Goal: Communication & Community: Answer question/provide support

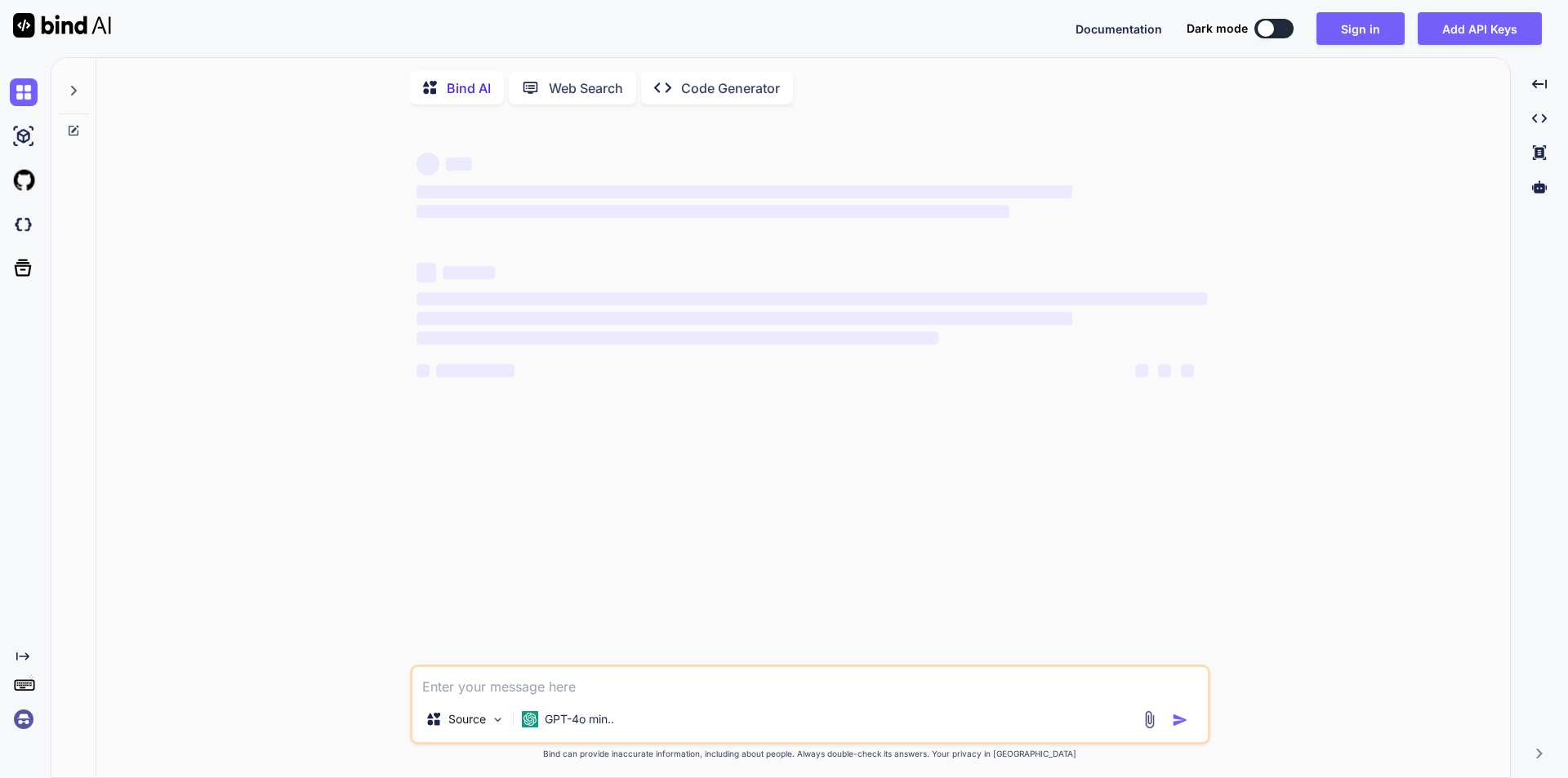
click at [460, 691] on textarea at bounding box center [810, 682] width 795 height 29
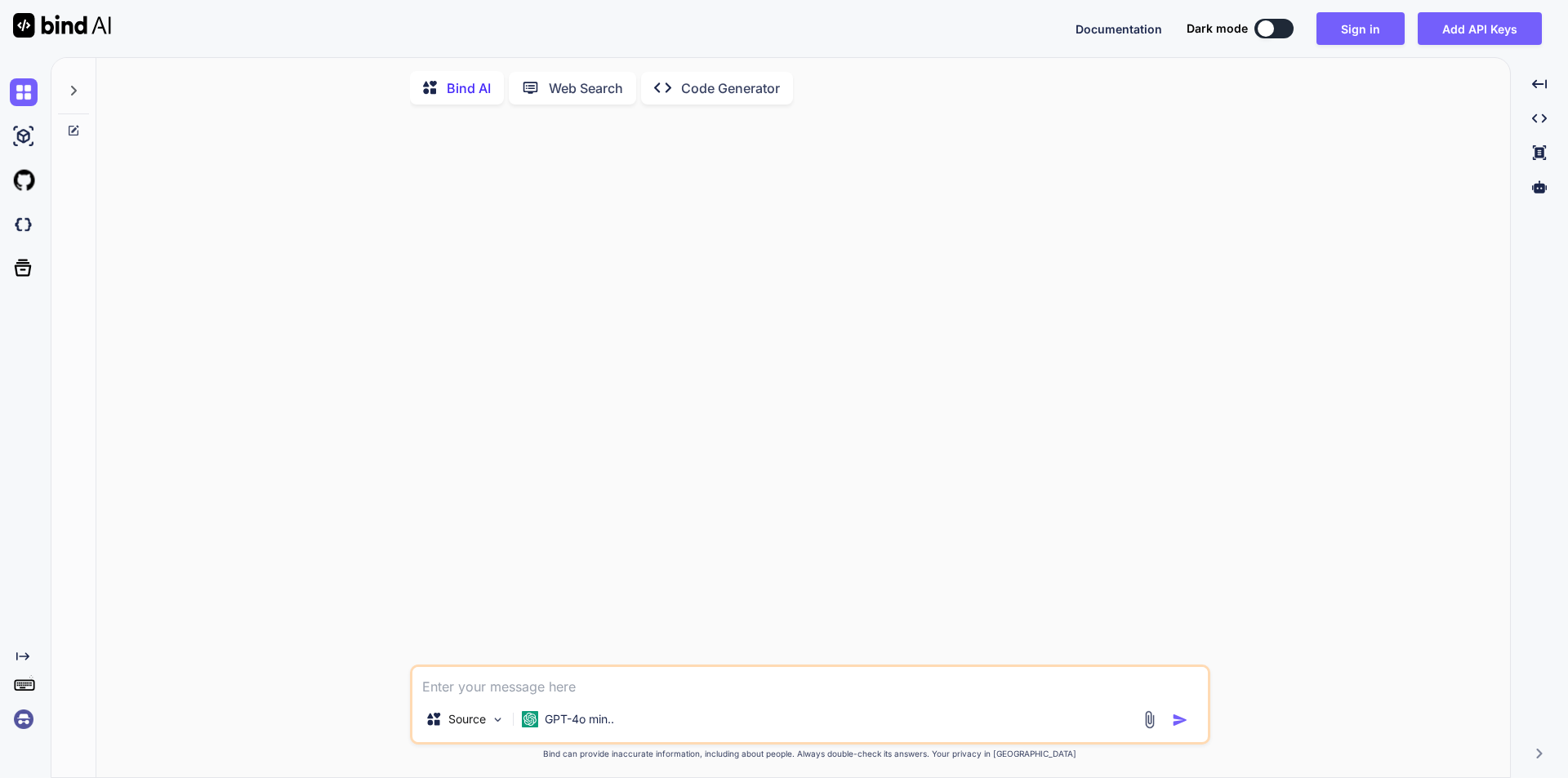
type textarea "x"
type textarea "Hi [PERSON_NAME], Hope you are doing great, We have updated the mock-up for the…"
type textarea "x"
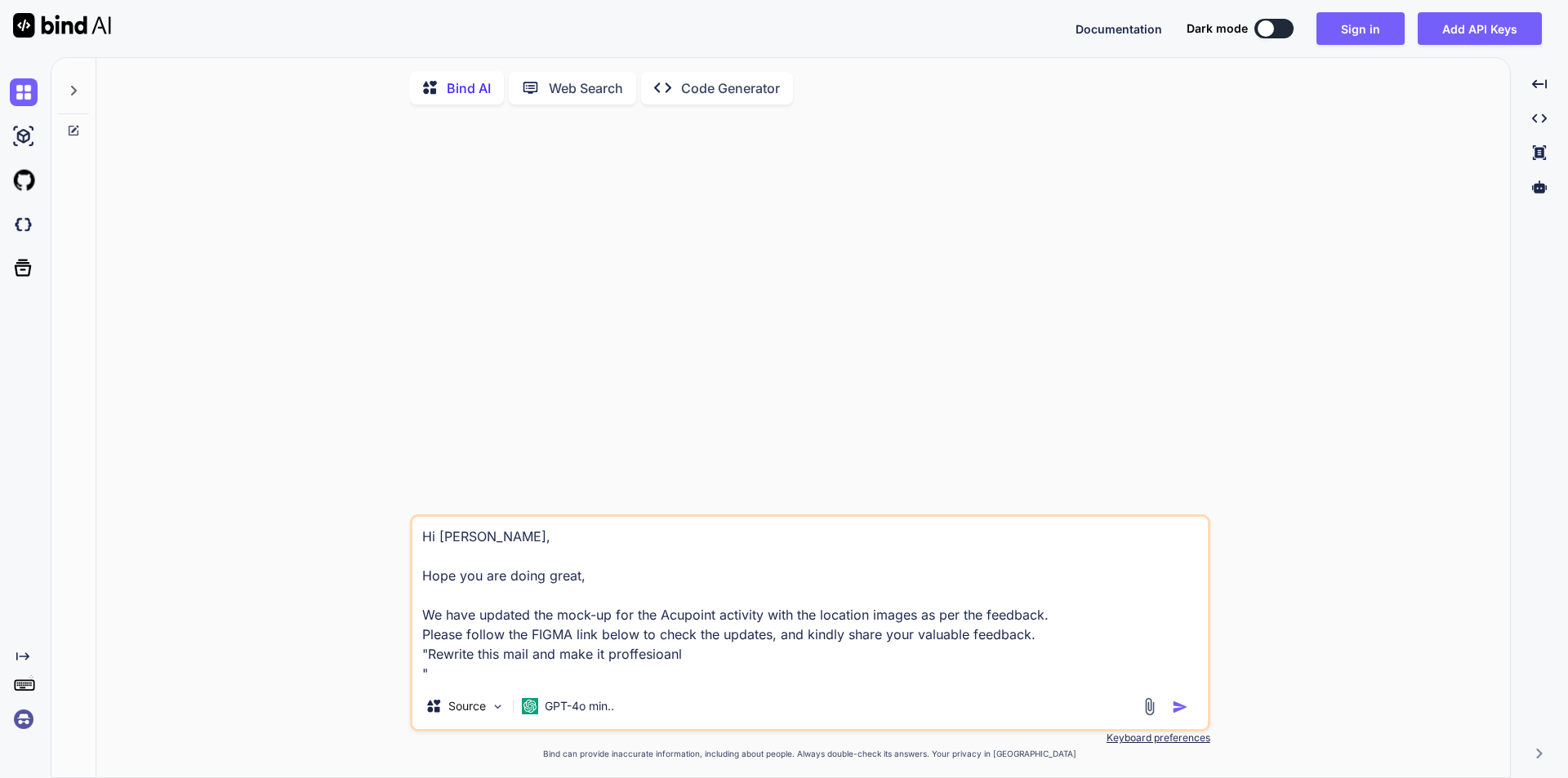
click at [424, 674] on textarea "Hi [PERSON_NAME], Hope you are doing great, We have updated the mock-up for the…" at bounding box center [810, 599] width 795 height 166
type textarea "Hi [PERSON_NAME], Hope you are doing great, We have updated the mock-up for the…"
type textarea "x"
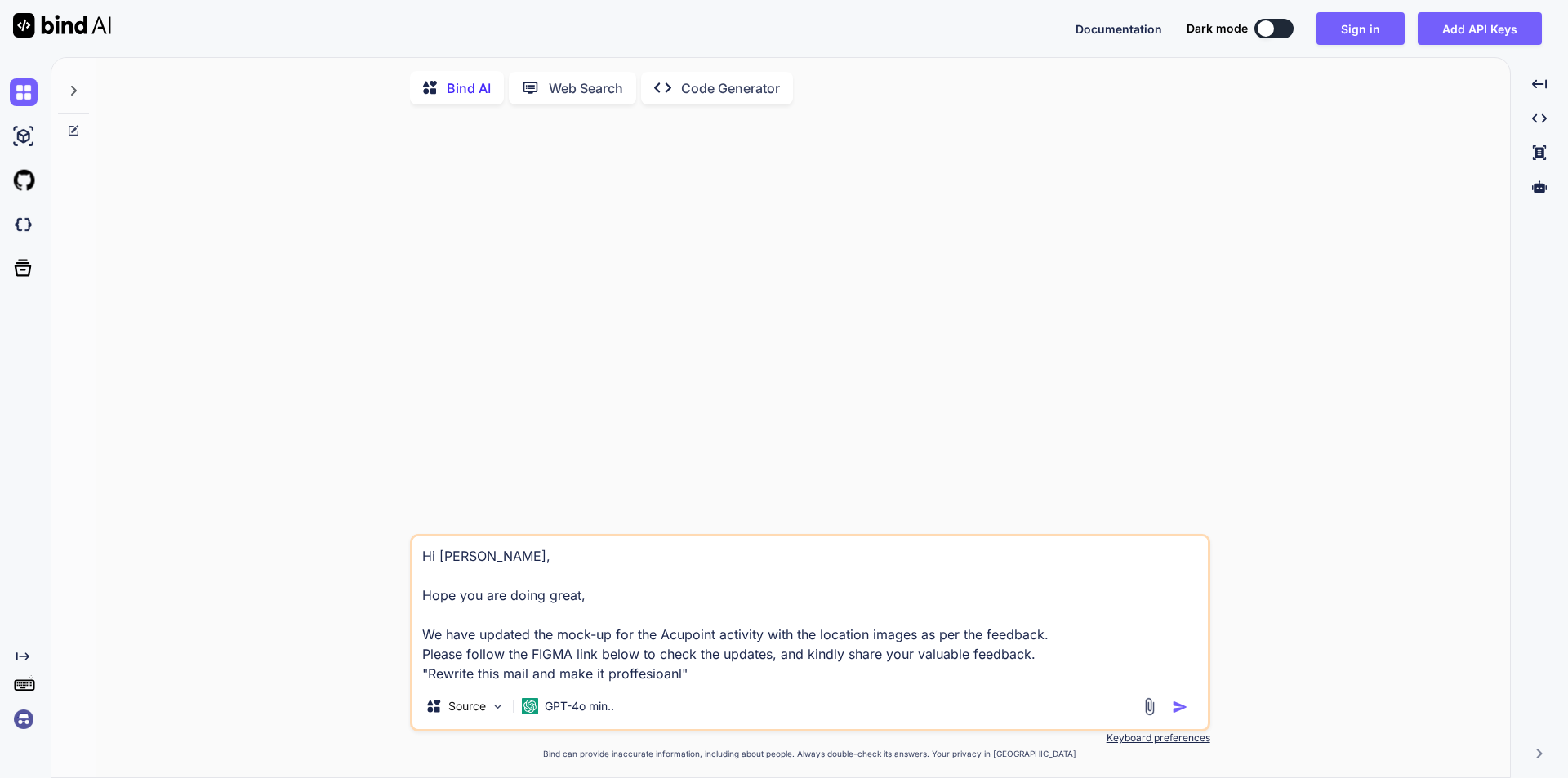
click at [421, 674] on textarea "Hi [PERSON_NAME], Hope you are doing great, We have updated the mock-up for the…" at bounding box center [810, 610] width 795 height 147
type textarea "Hi [PERSON_NAME], Hope you are doing great, We have updated the mock-up for the…"
type textarea "x"
type textarea "Hi [PERSON_NAME], Hope you are doing great, We have updated the mock-up for the…"
type textarea "x"
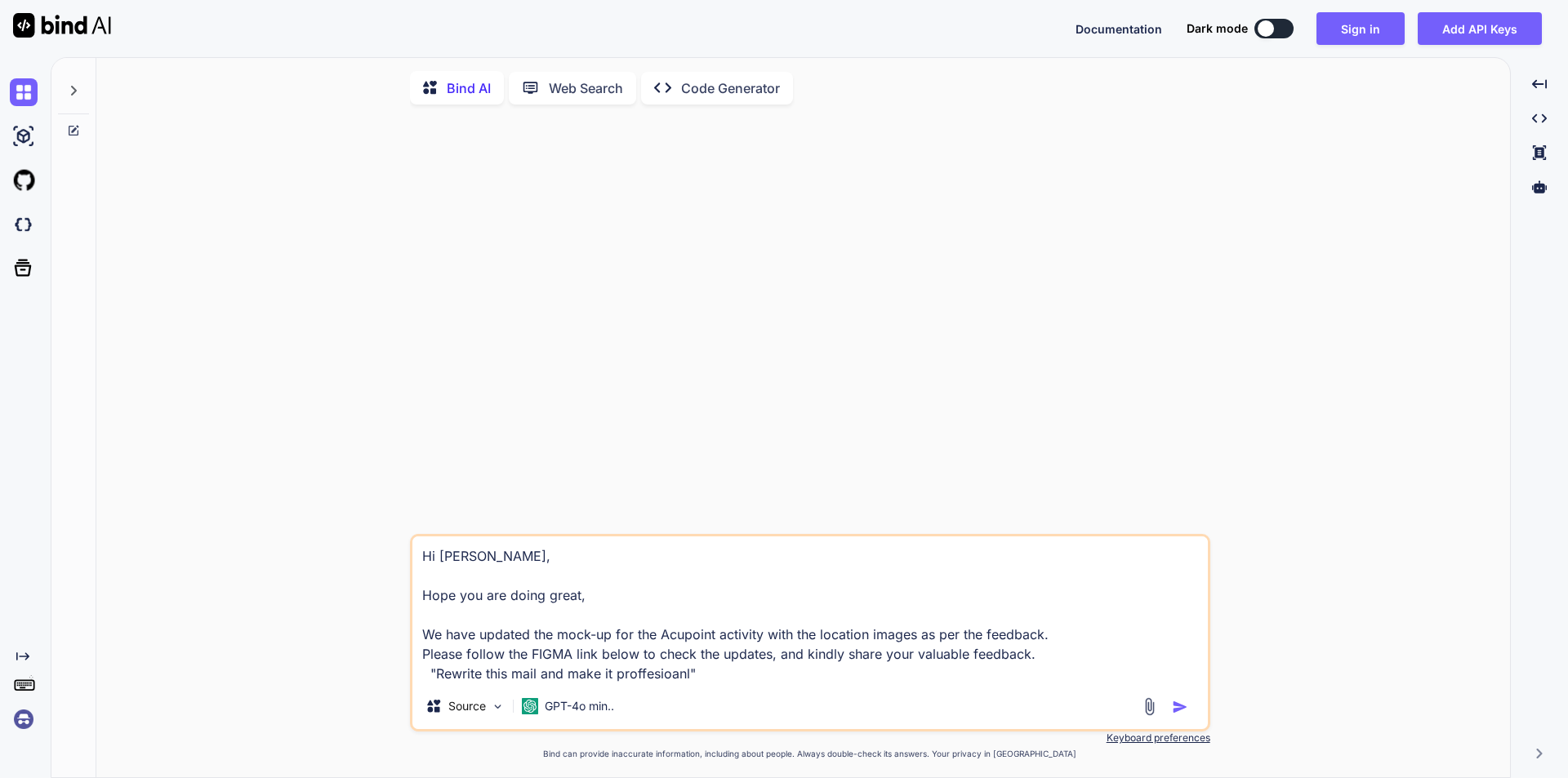
type textarea "Hi [PERSON_NAME], Hope you are doing great, We have updated the mock-up for the…"
type textarea "x"
type textarea "Hi [PERSON_NAME], Hope you are doing great, We have updated the mock-up for the…"
type textarea "x"
type textarea "Hi [PERSON_NAME], Hope you are doing great, We have updated the mock-up for the…"
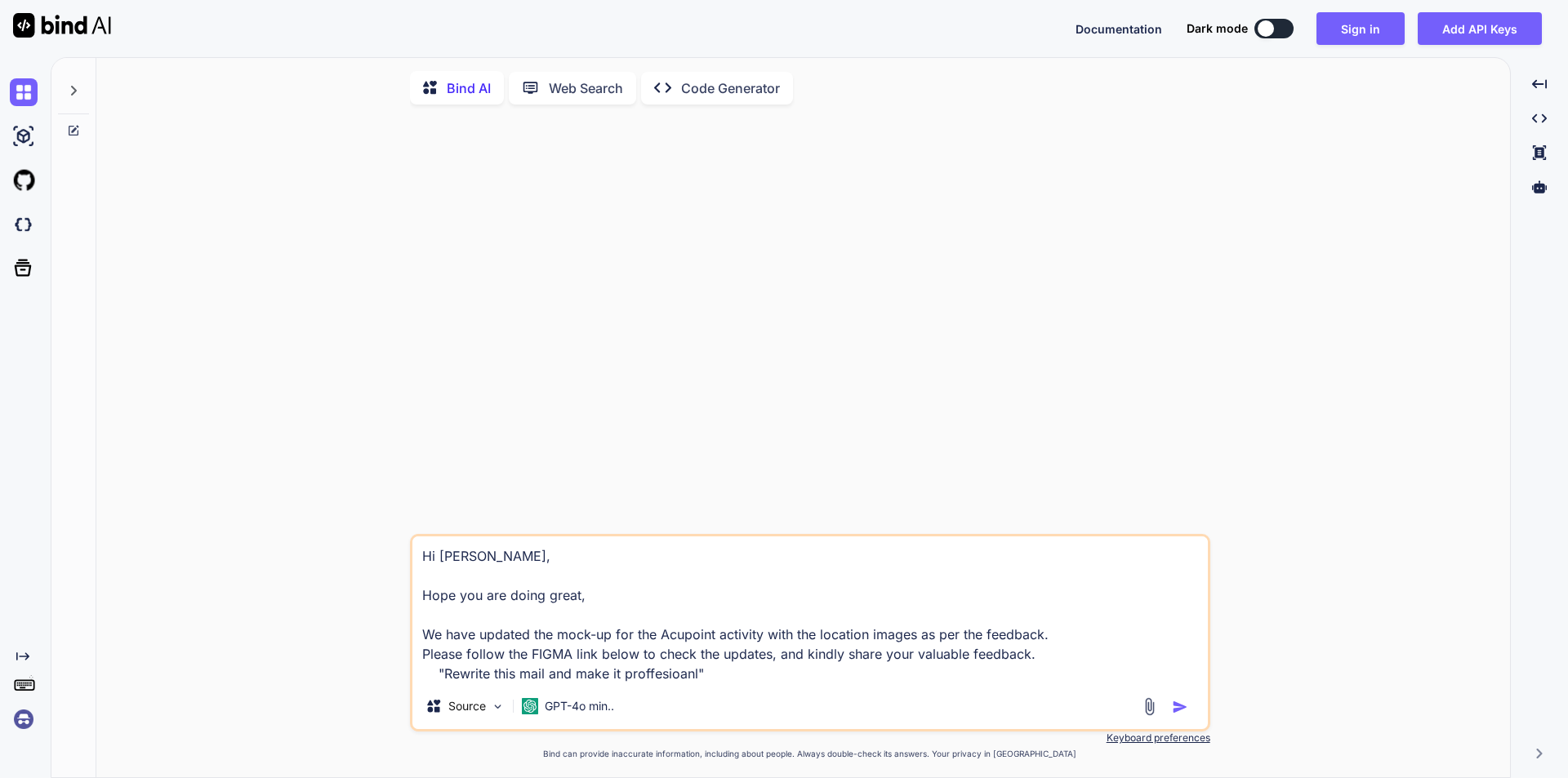
type textarea "x"
type textarea "Hi [PERSON_NAME], Hope you are doing great, We have updated the mock-up for the…"
type textarea "x"
type textarea "Hi [PERSON_NAME], Hope you are doing great, We have updated the mock-up for the…"
type textarea "x"
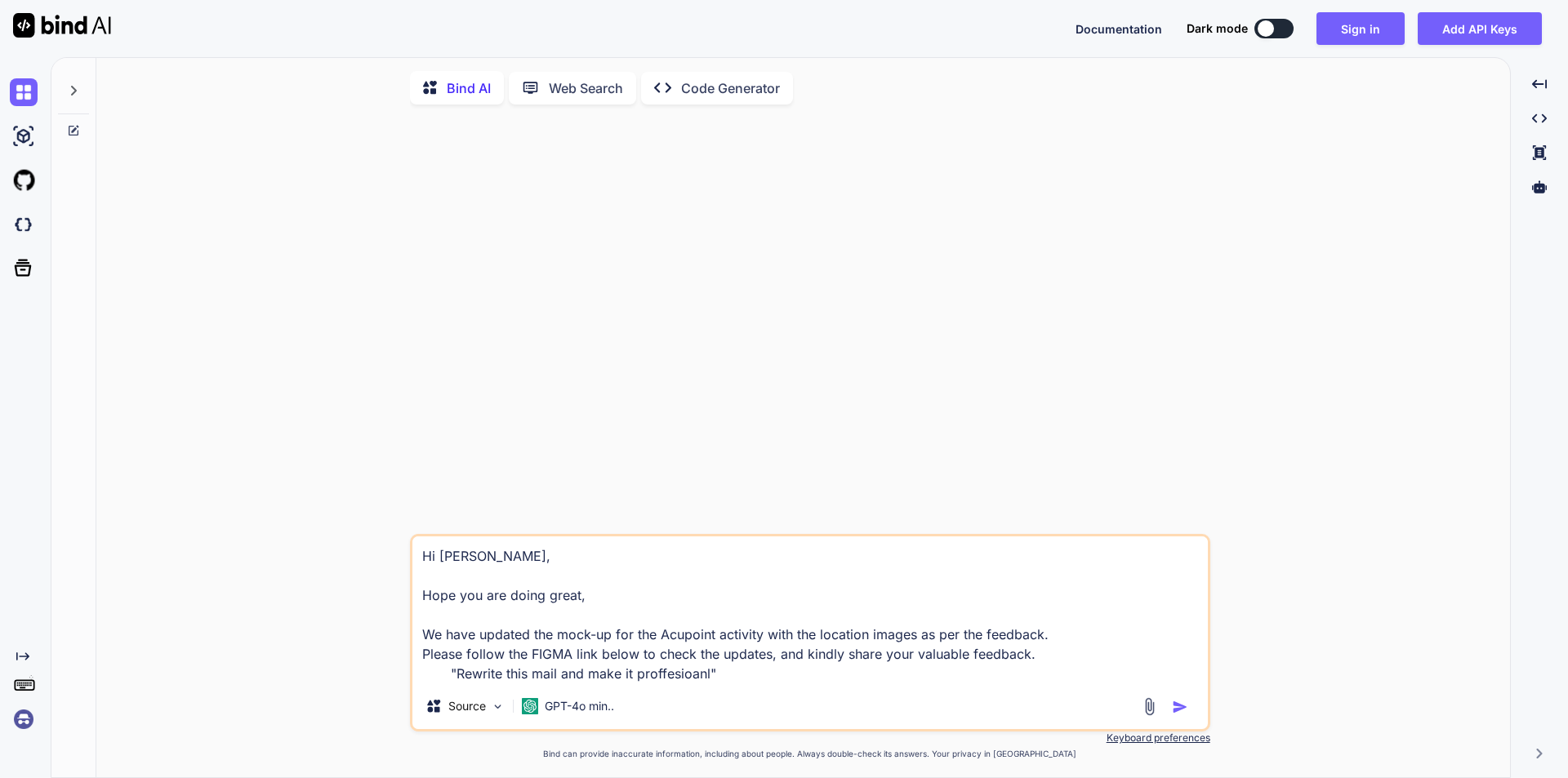
type textarea "Hi [PERSON_NAME], Hope you are doing great, We have updated the mock-up for the…"
type textarea "x"
type textarea "Hi [PERSON_NAME], Hope you are doing great, We have updated the mock-up for the…"
type textarea "x"
type textarea "Hi [PERSON_NAME], Hope you are doing great, We have updated the mock-up for the…"
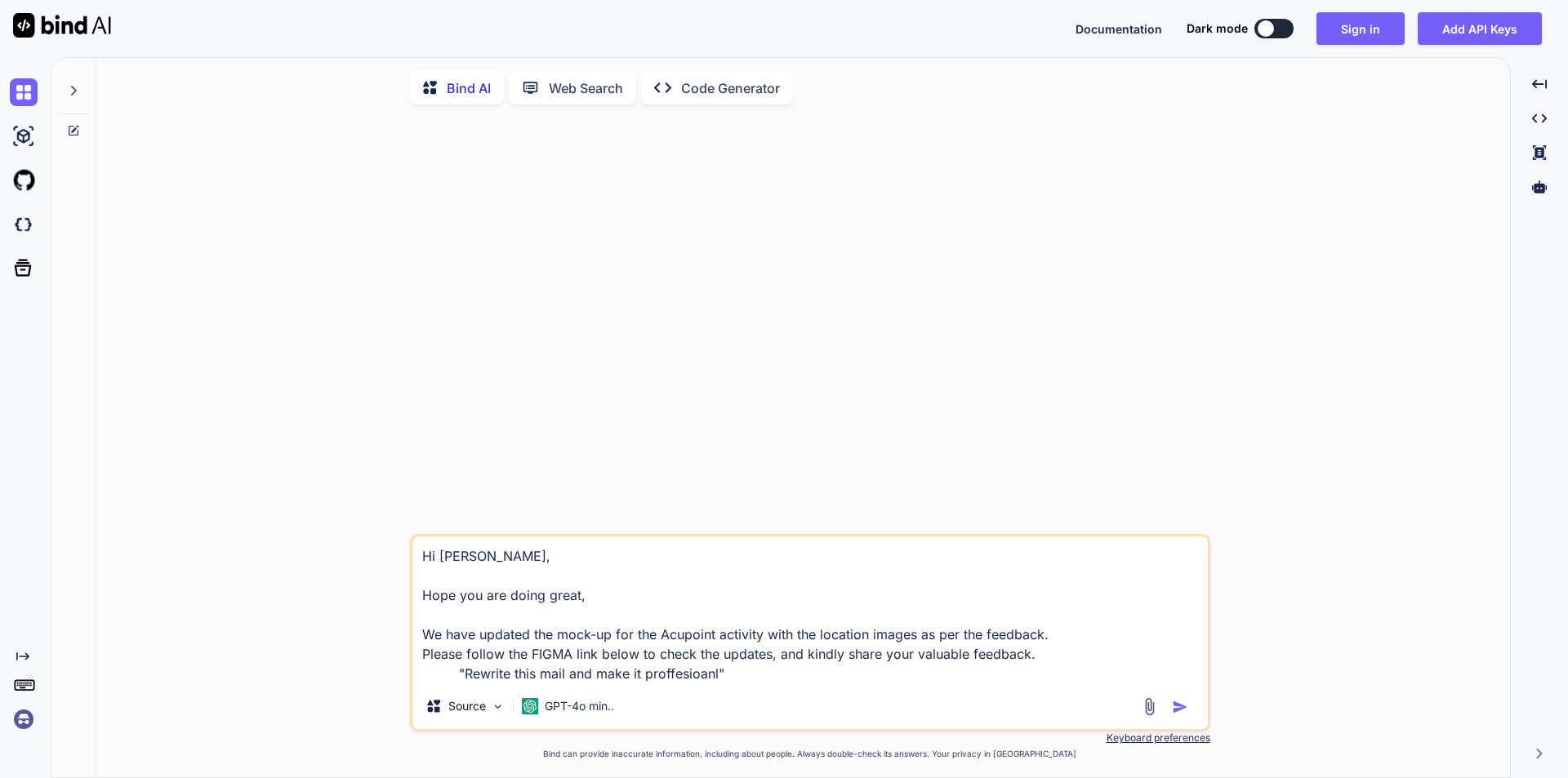
type textarea "x"
type textarea "Hi [PERSON_NAME], Hope you are doing great, We have updated the mock-up for the…"
type textarea "x"
type textarea "Hi [PERSON_NAME], Hope you are doing great, We have updated the mock-up for the…"
type textarea "x"
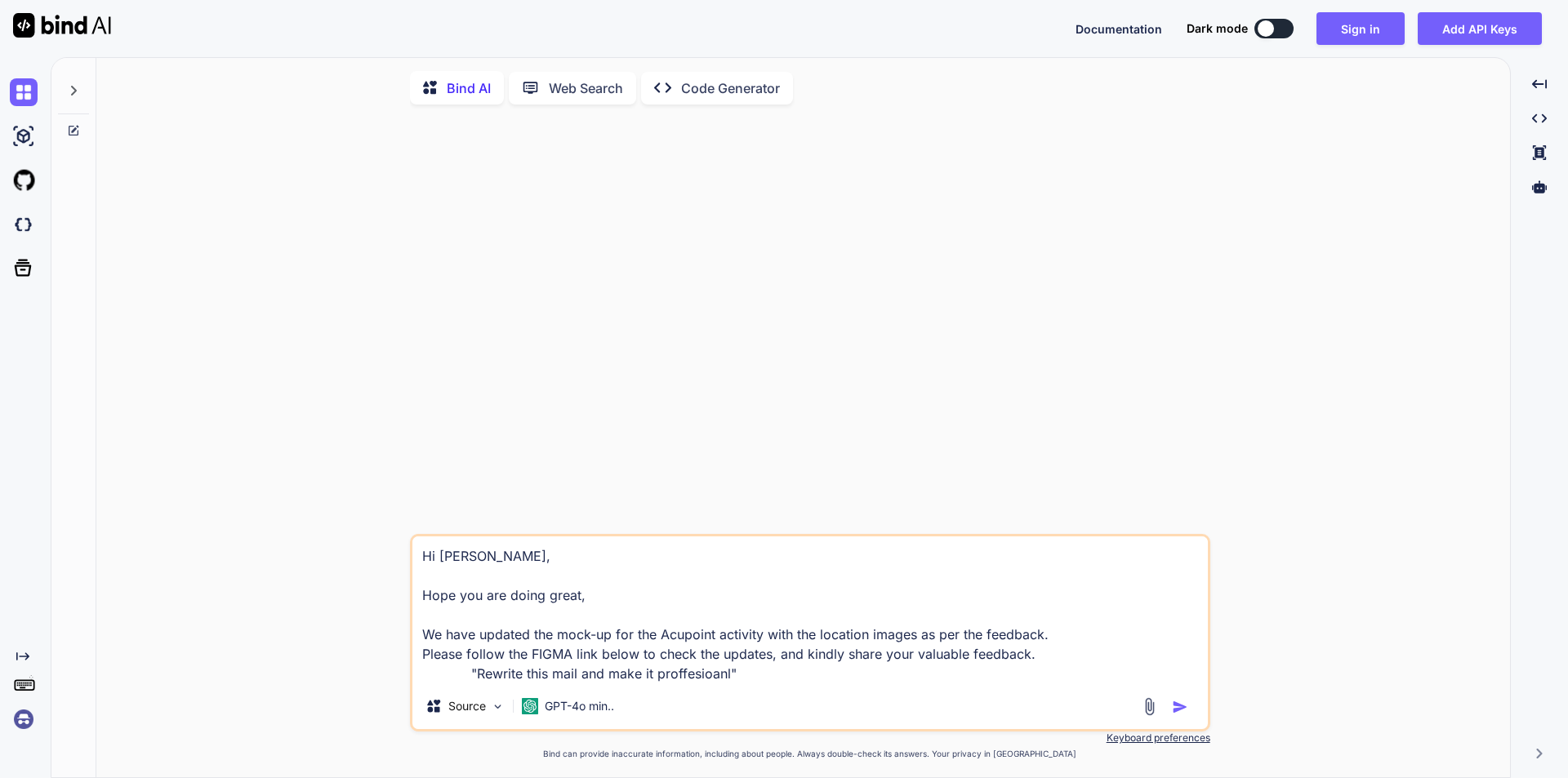
type textarea "Hi [PERSON_NAME], Hope you are doing great, We have updated the mock-up for the…"
type textarea "x"
type textarea "Hi [PERSON_NAME], Hope you are doing great, We have updated the mock-up for the…"
type textarea "x"
type textarea "Hi [PERSON_NAME], Hope you are doing great, We have updated the mock-up for the…"
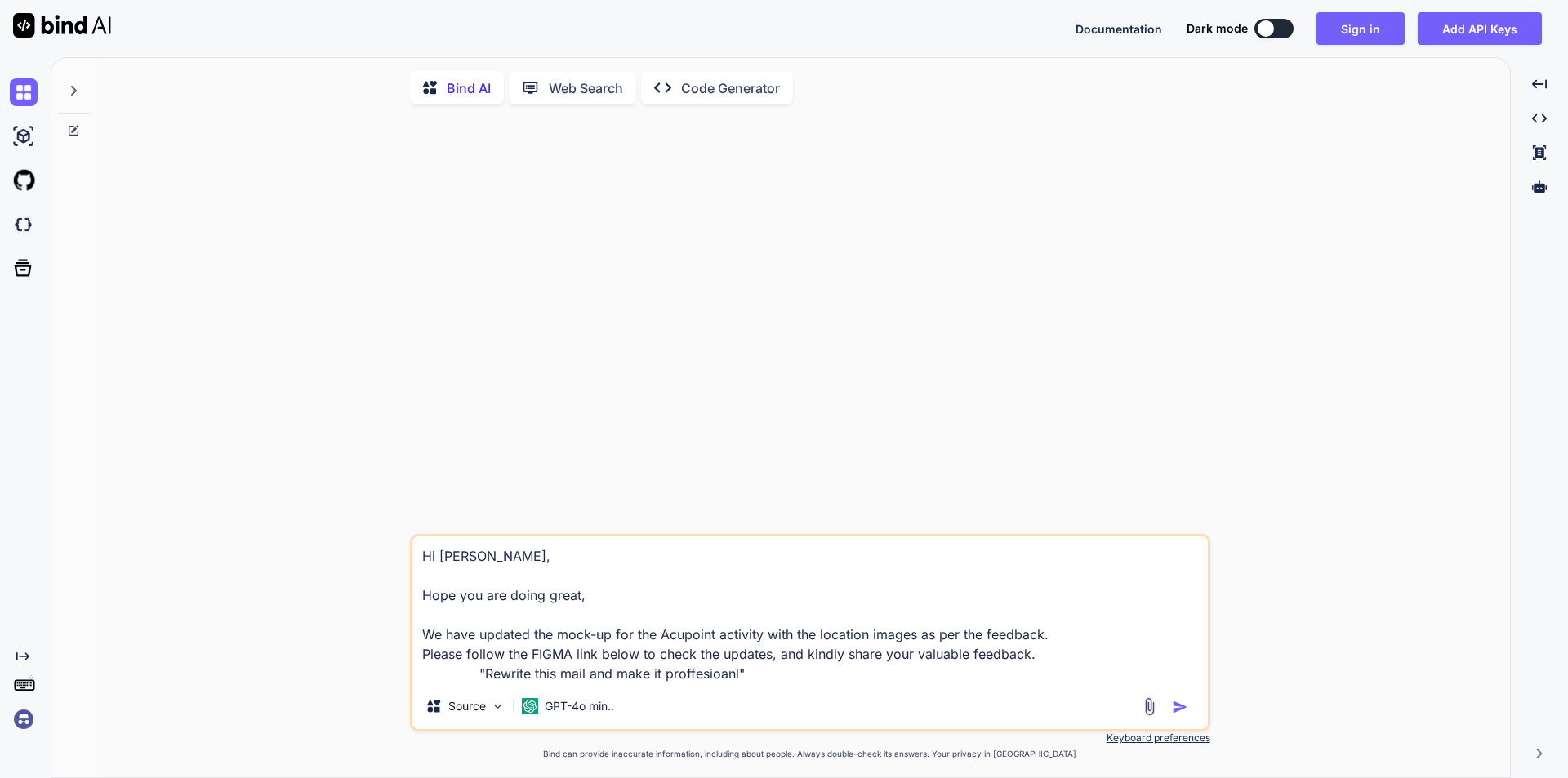
type textarea "x"
type textarea "Hi [PERSON_NAME], Hope you are doing great, We have updated the mock-up for the…"
type textarea "x"
type textarea "Hi [PERSON_NAME], Hope you are doing great, We have updated the mock-up for the…"
type textarea "x"
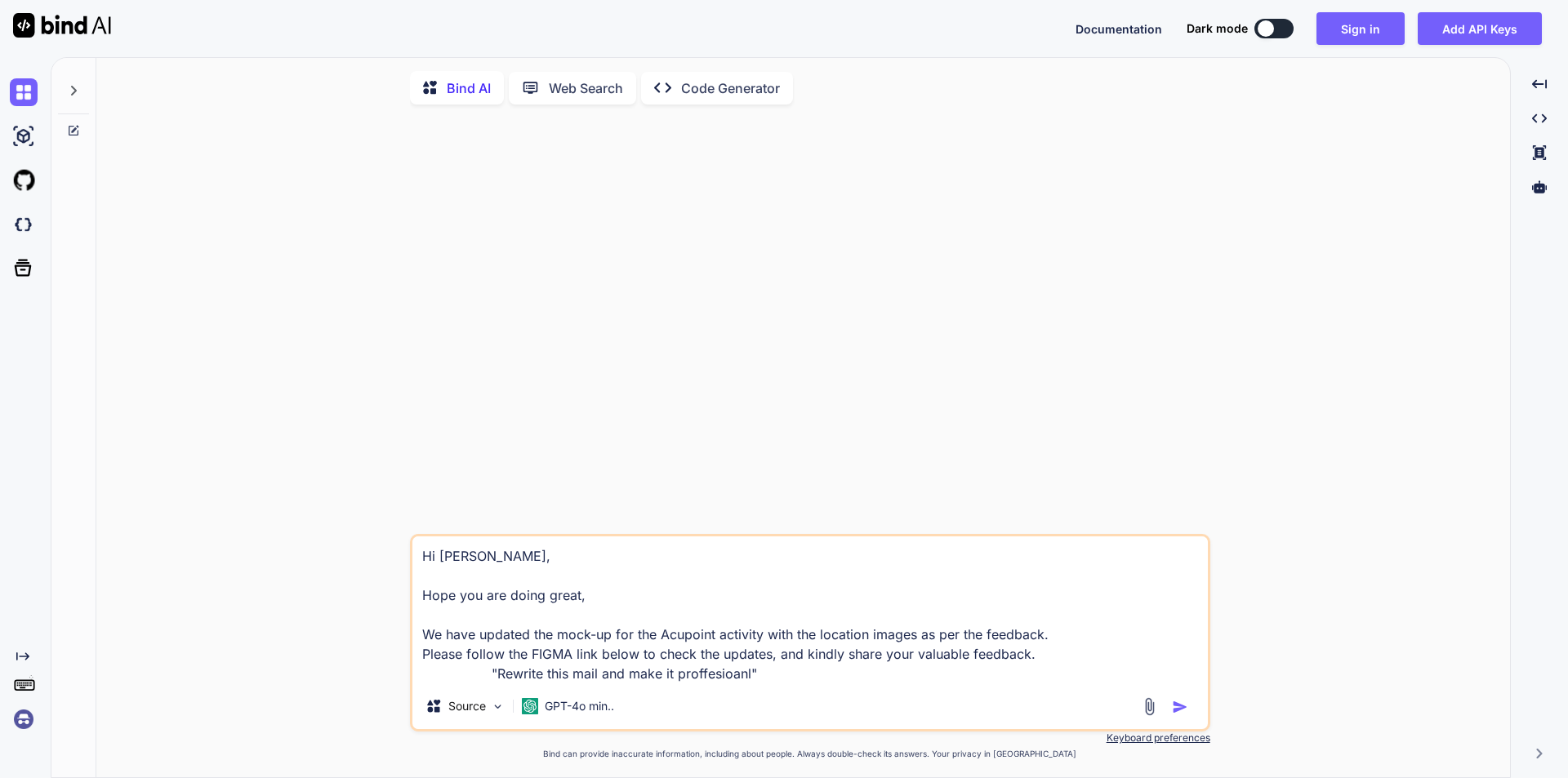
type textarea "Hi [PERSON_NAME], Hope you are doing great, We have updated the mock-up for the…"
type textarea "x"
type textarea "Hi [PERSON_NAME], Hope you are doing great, We have updated the mock-up for the…"
type textarea "x"
type textarea "Hi [PERSON_NAME], Hope you are doing great, We have updated the mock-up for the…"
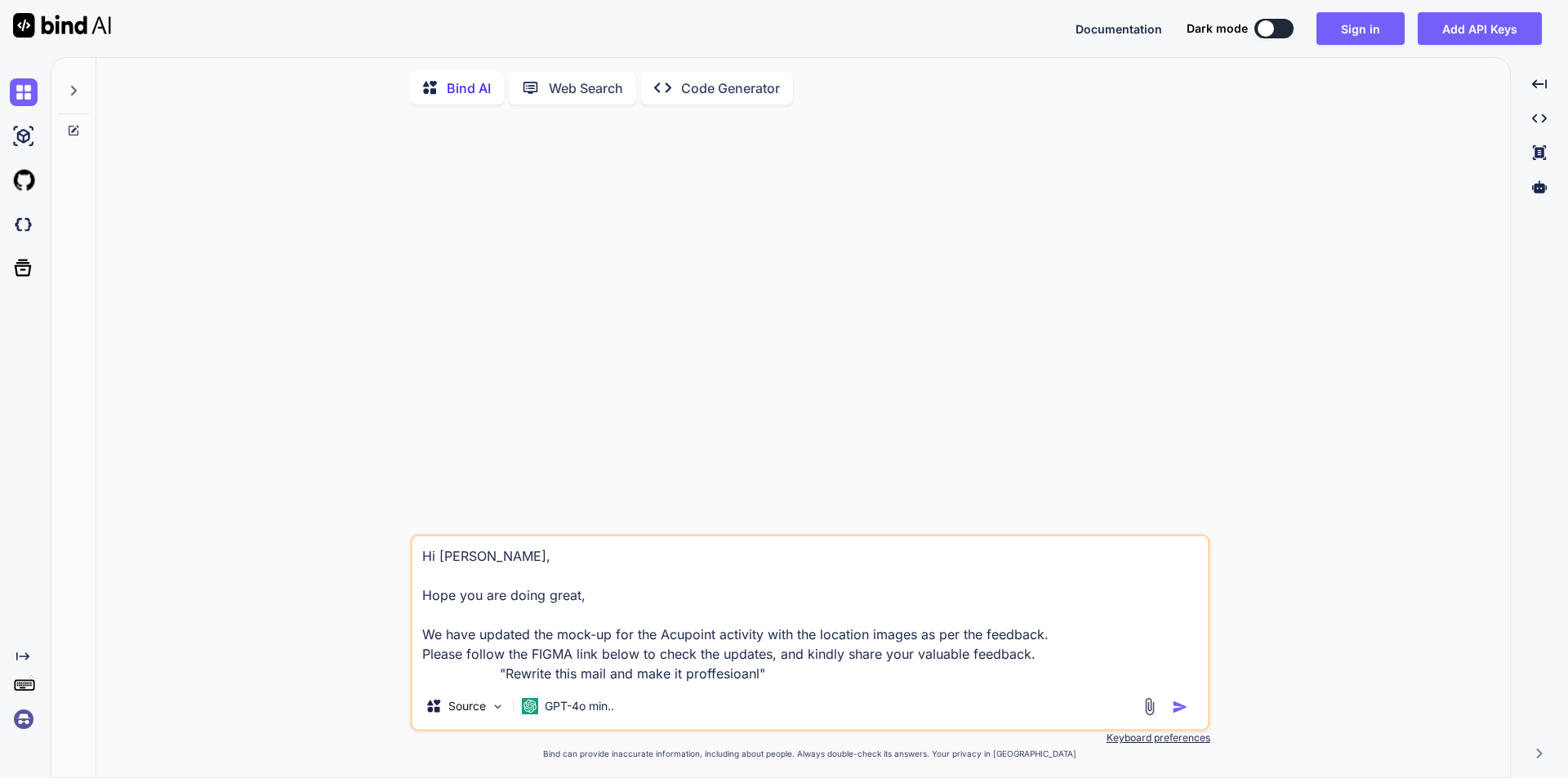
type textarea "x"
type textarea "Hi [PERSON_NAME], Hope you are doing great, We have updated the mock-up for the…"
type textarea "x"
type textarea "Hi [PERSON_NAME], Hope you are doing great, We have updated the mock-up for the…"
type textarea "x"
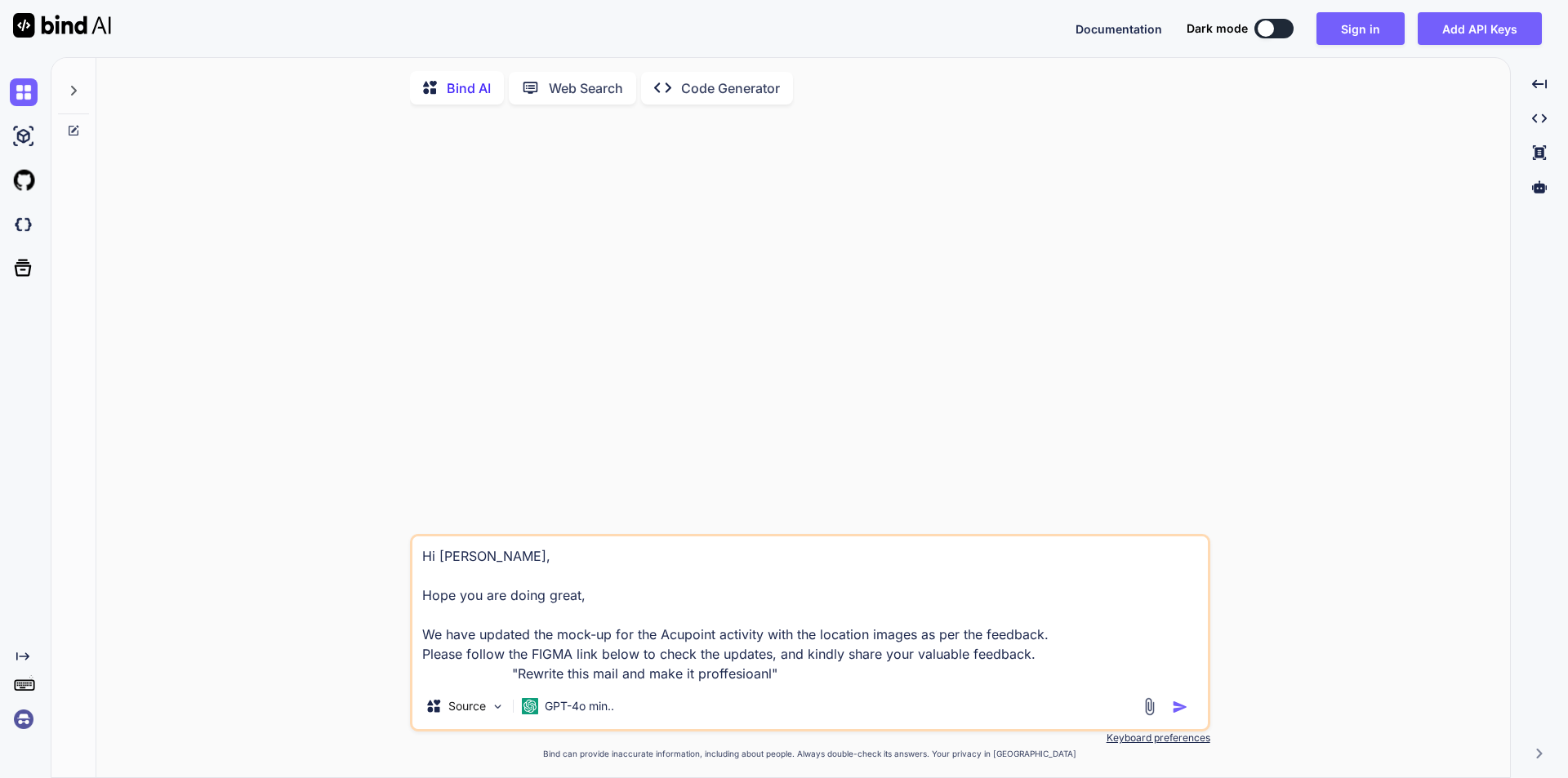
type textarea "Hi [PERSON_NAME], Hope you are doing great, We have updated the mock-up for the…"
type textarea "x"
type textarea "Hi [PERSON_NAME], Hope you are doing great, We have updated the mock-up for the…"
type textarea "x"
type textarea "Hi [PERSON_NAME], Hope you are doing great, We have updated the mock-up for the…"
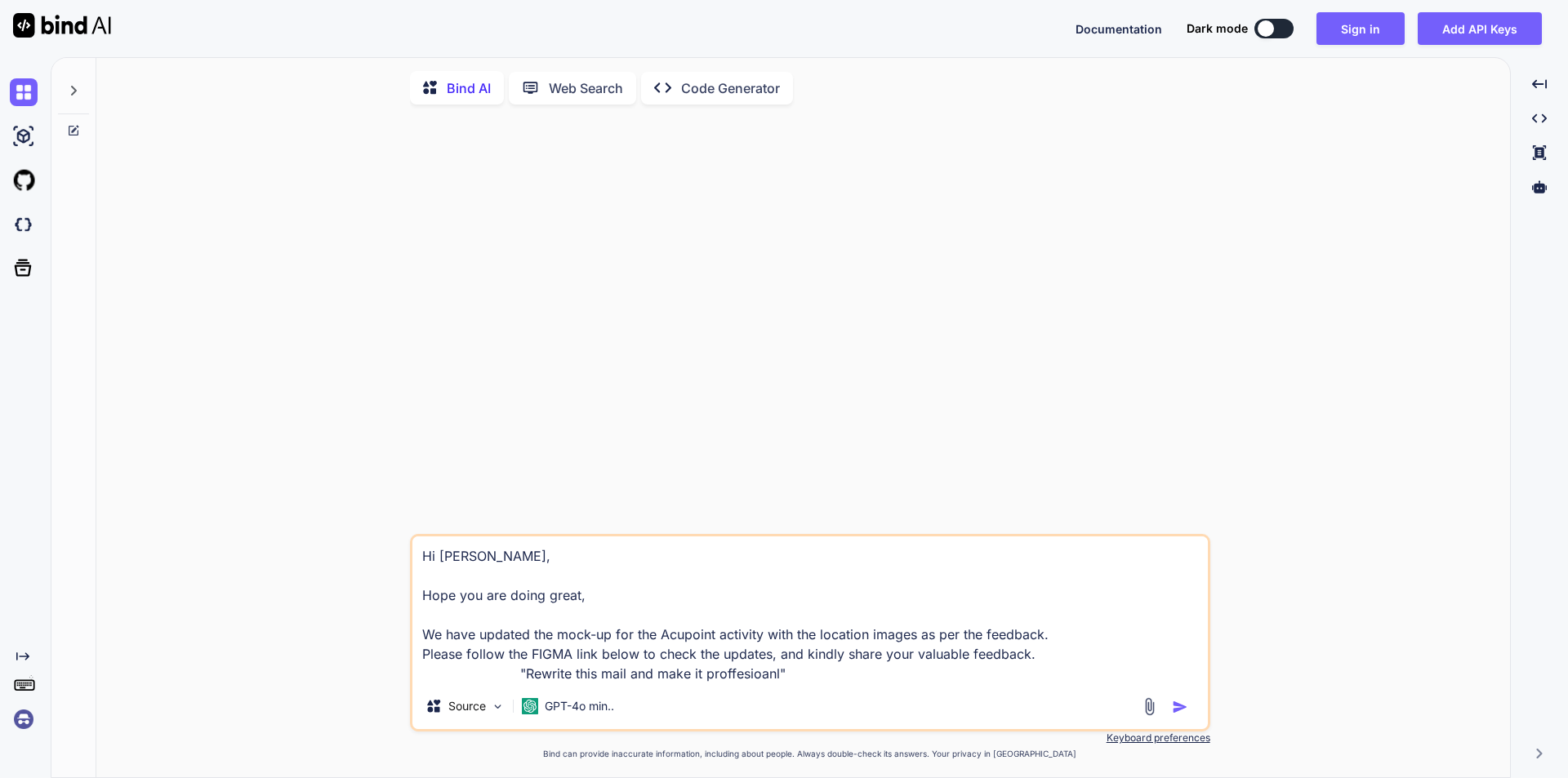
type textarea "x"
type textarea "Hi [PERSON_NAME], Hope you are doing great, We have updated the mock-up for the…"
type textarea "x"
type textarea "Hi [PERSON_NAME], Hope you are doing great, We have updated the mock-up for the…"
type textarea "x"
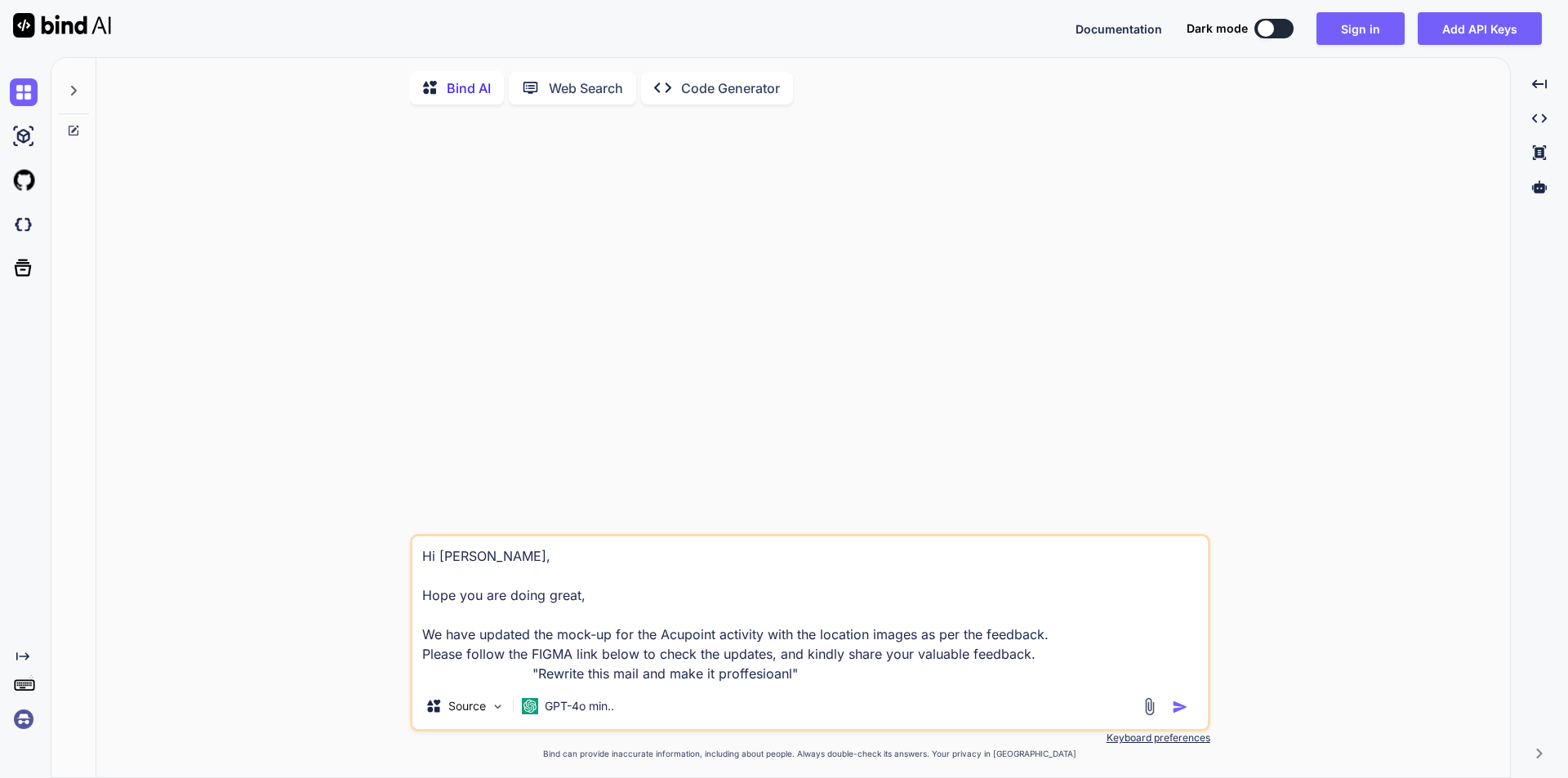
type textarea "Hi [PERSON_NAME], Hope you are doing great, We have updated the mock-up for the…"
type textarea "x"
type textarea "Hi [PERSON_NAME], Hope you are doing great, We have updated the mock-up for the…"
type textarea "x"
type textarea "Hi [PERSON_NAME], Hope you are doing great, We have updated the mock-up for the…"
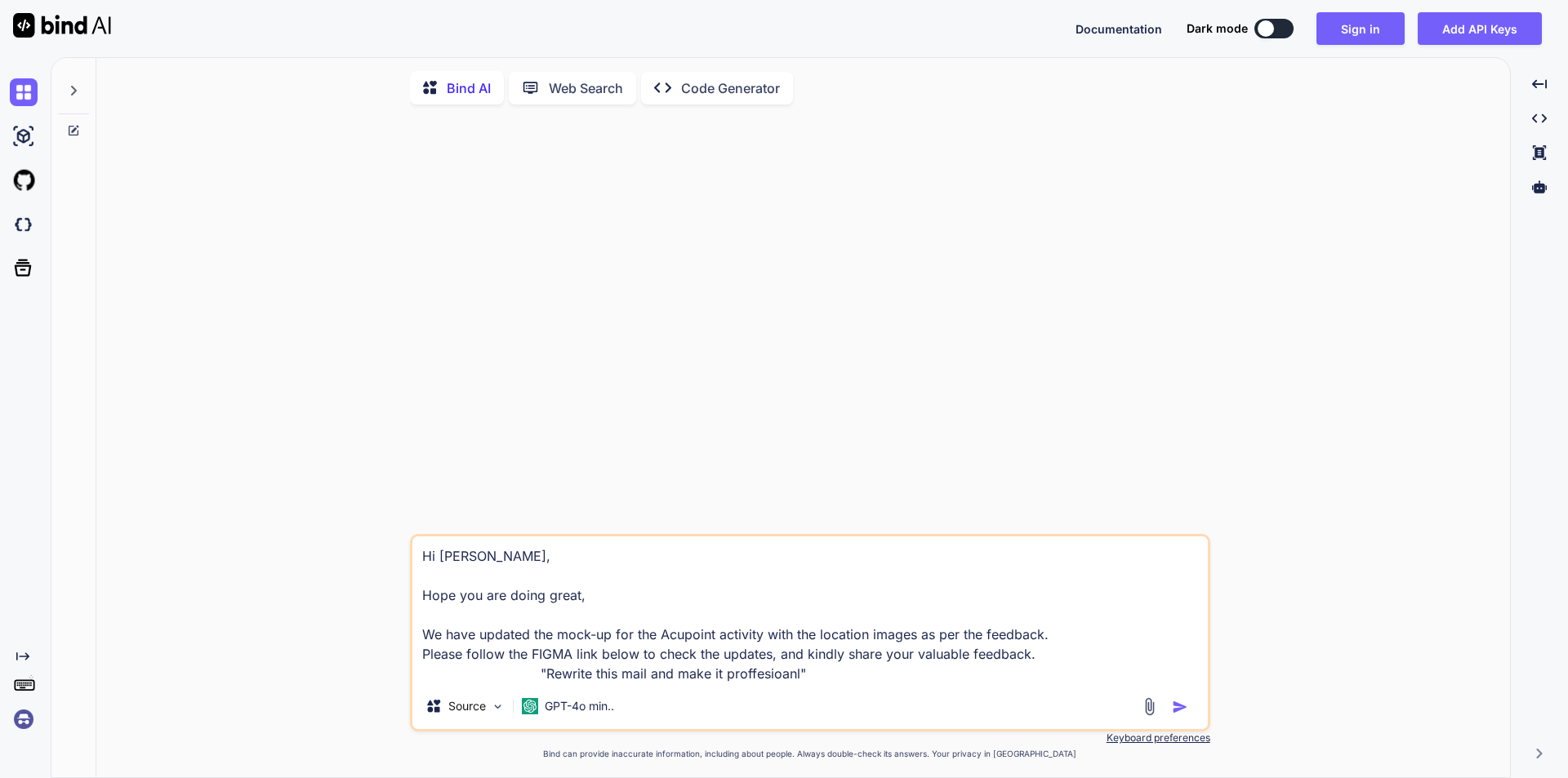
type textarea "x"
type textarea "Hi [PERSON_NAME], Hope you are doing great, We have updated the mock-up for the…"
type textarea "x"
type textarea "Hi [PERSON_NAME], Hope you are doing great, We have updated the mock-up for the…"
type textarea "x"
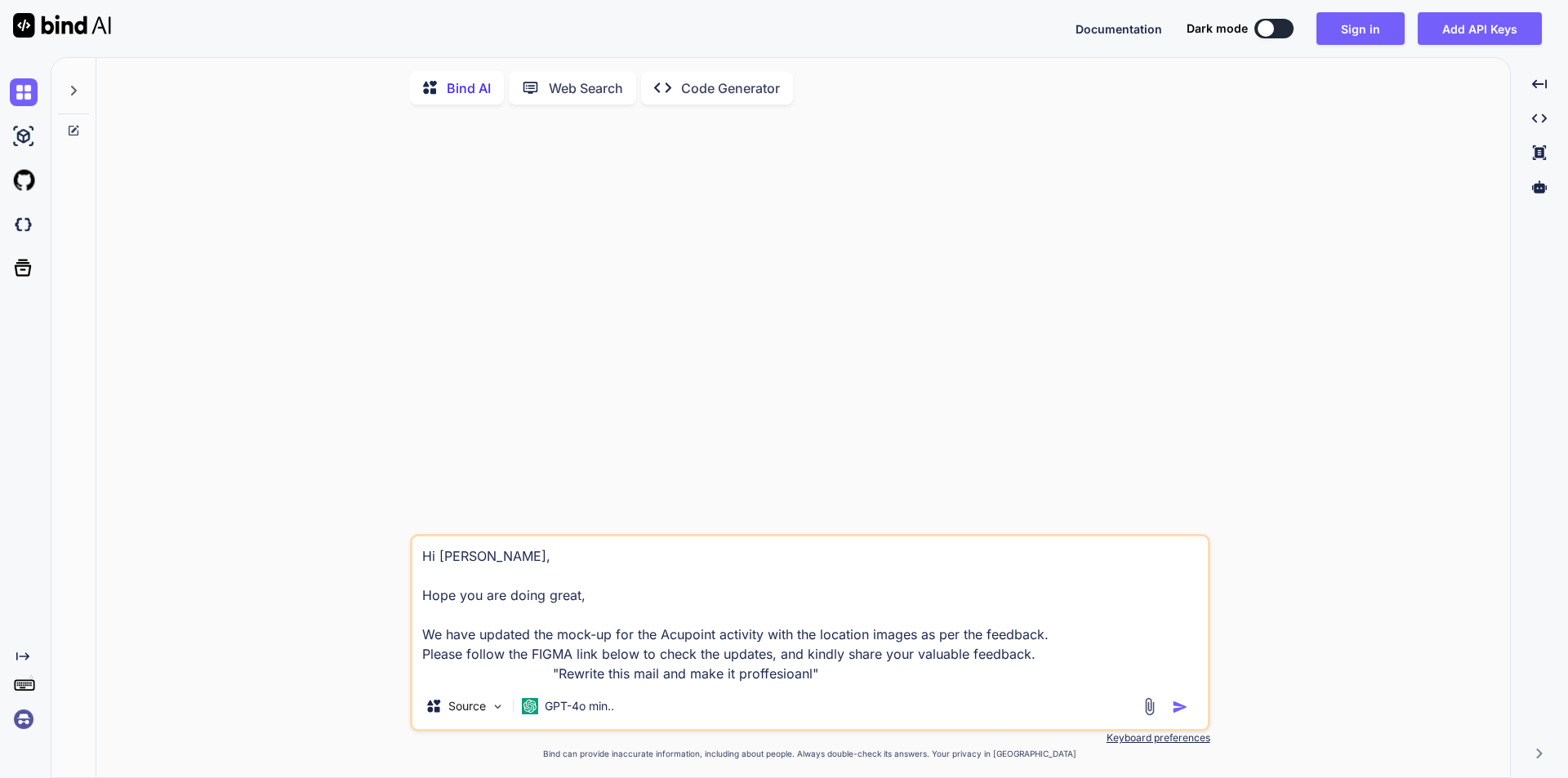
type textarea "Hi [PERSON_NAME], Hope you are doing great, We have updated the mock-up for the…"
type textarea "x"
type textarea "Hi [PERSON_NAME], Hope you are doing great, We have updated the mock-up for the…"
type textarea "x"
type textarea "Hi [PERSON_NAME], Hope you are doing great, We have updated the mock-up for the…"
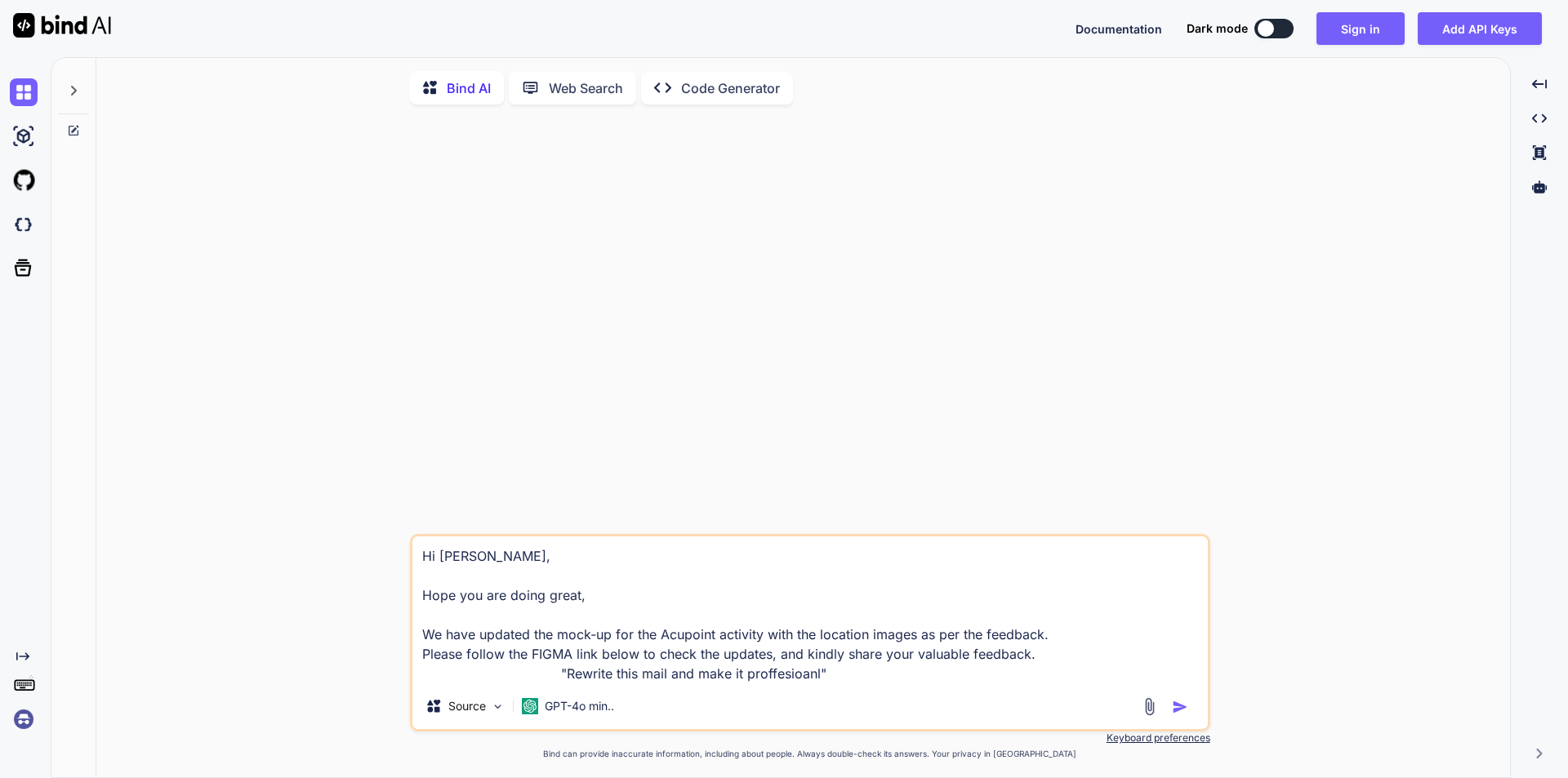
type textarea "x"
type textarea "Hi [PERSON_NAME], Hope you are doing great, We have updated the mock-up for the…"
type textarea "x"
type textarea "Hi [PERSON_NAME], Hope you are doing great, We have updated the mock-up for the…"
type textarea "x"
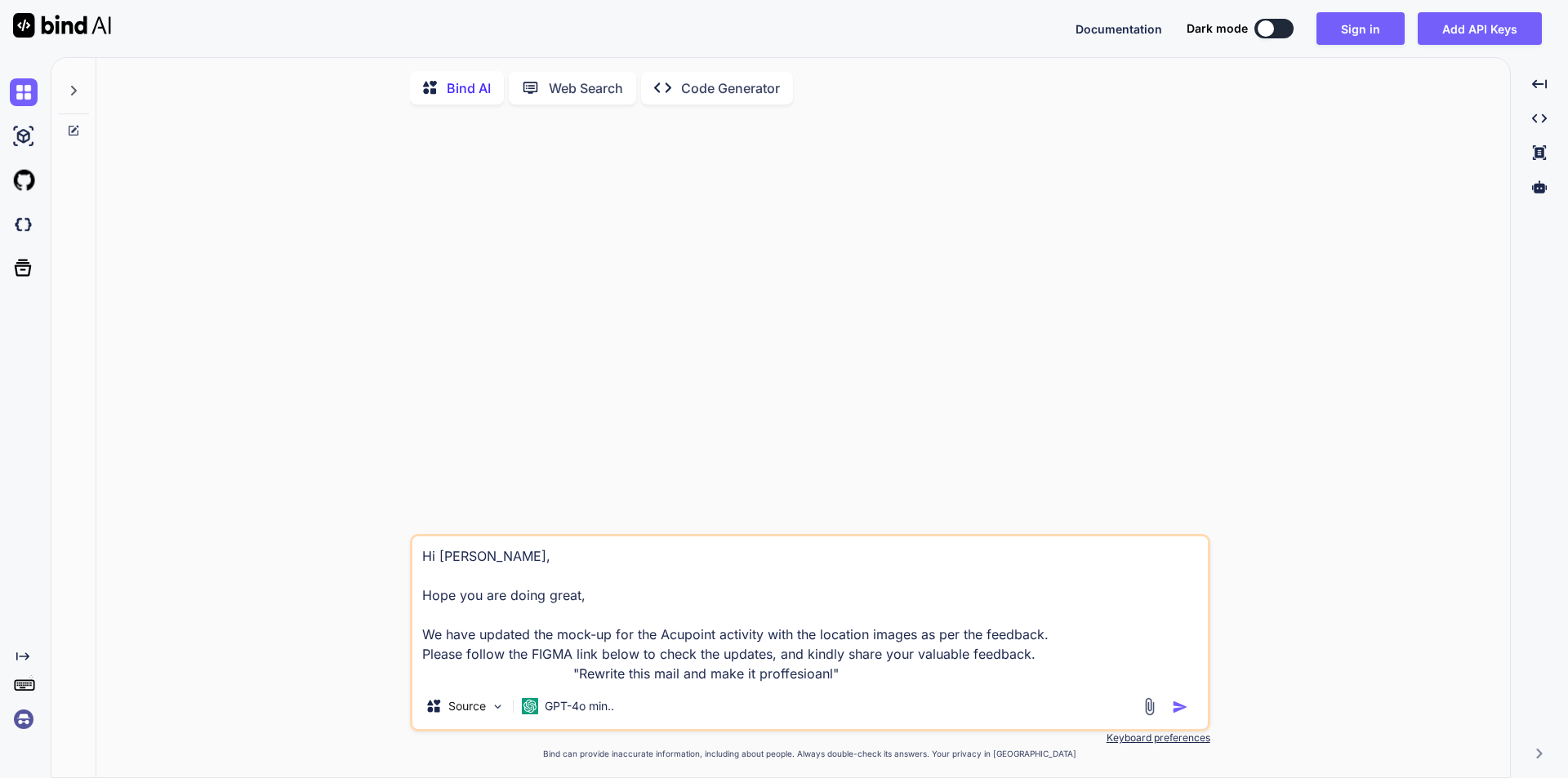
type textarea "Hi [PERSON_NAME], Hope you are doing great, We have updated the mock-up for the…"
type textarea "x"
type textarea "Hi [PERSON_NAME], Hope you are doing great, We have updated the mock-up for the…"
type textarea "x"
type textarea "Hi [PERSON_NAME], Hope you are doing great, We have updated the mock-up for the…"
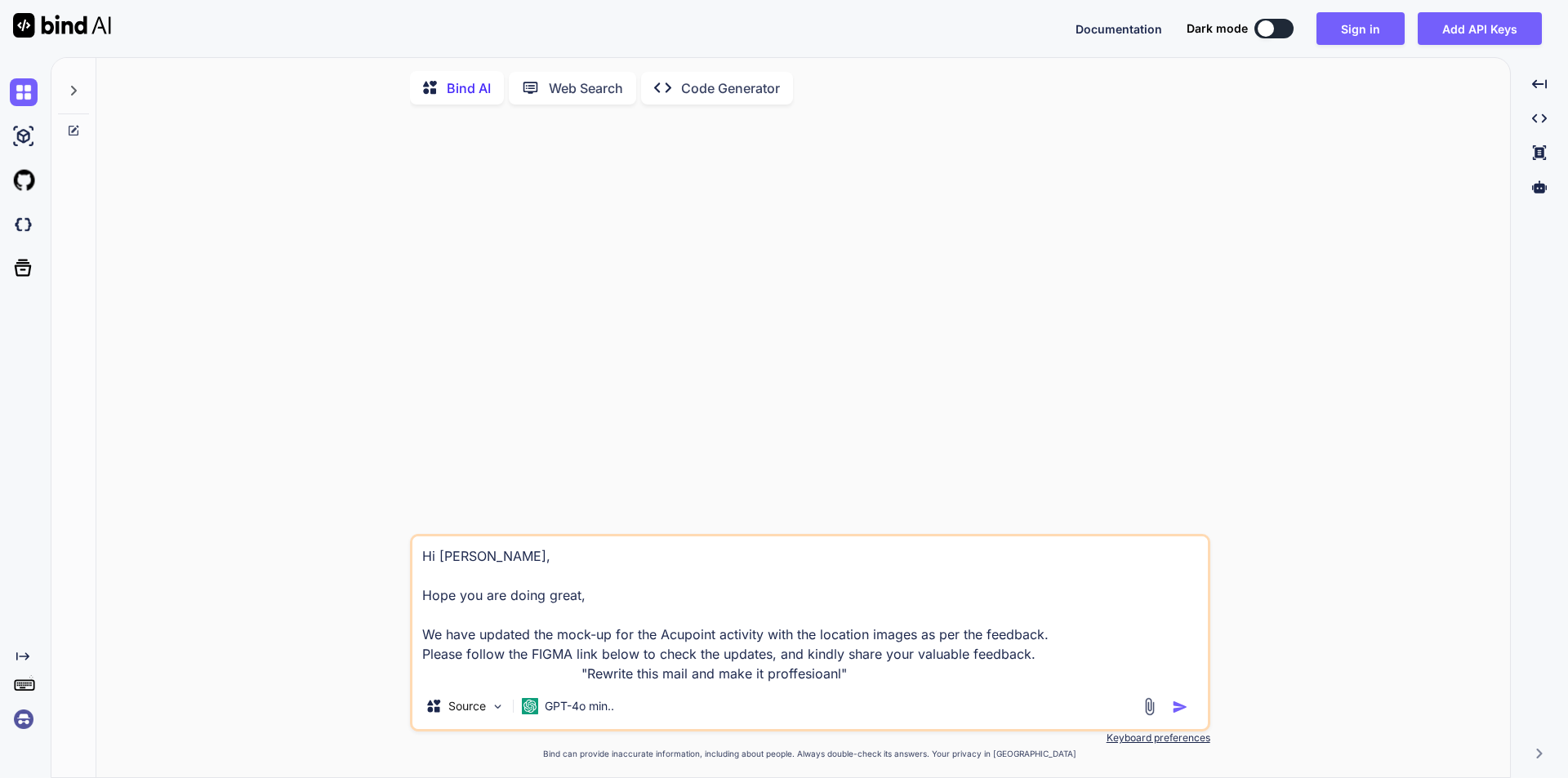
type textarea "x"
type textarea "Hi [PERSON_NAME], Hope you are doing great, We have updated the mock-up for the…"
type textarea "x"
type textarea "Hi [PERSON_NAME], Hope you are doing great, We have updated the mock-up for the…"
type textarea "x"
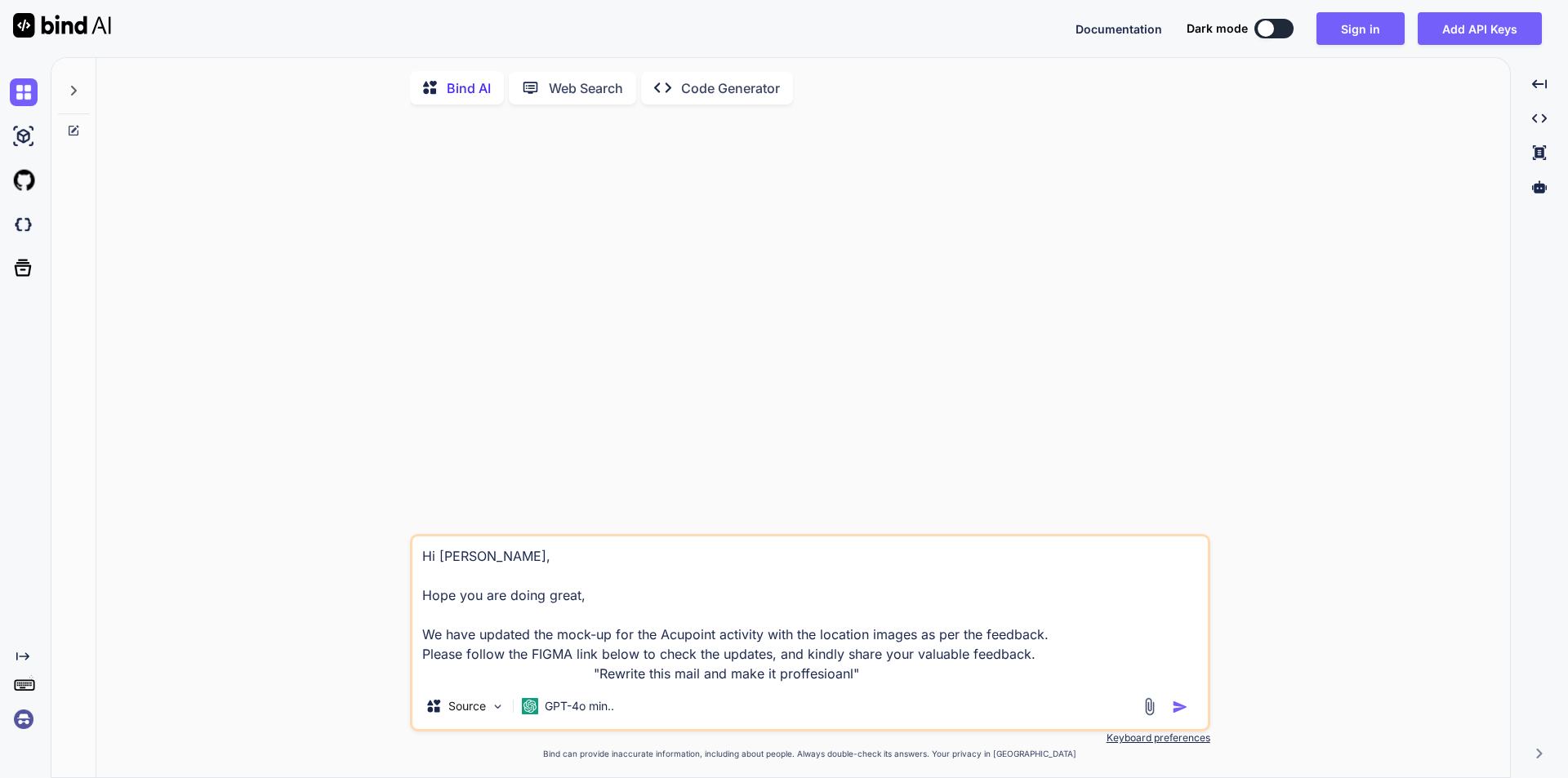
type textarea "Hi [PERSON_NAME], Hope you are doing great, We have updated the mock-up for the…"
type textarea "x"
type textarea "Hi [PERSON_NAME], Hope you are doing great, We have updated the mock-up for the…"
type textarea "x"
type textarea "Hi [PERSON_NAME], Hope you are doing great, We have updated the mock-up for the…"
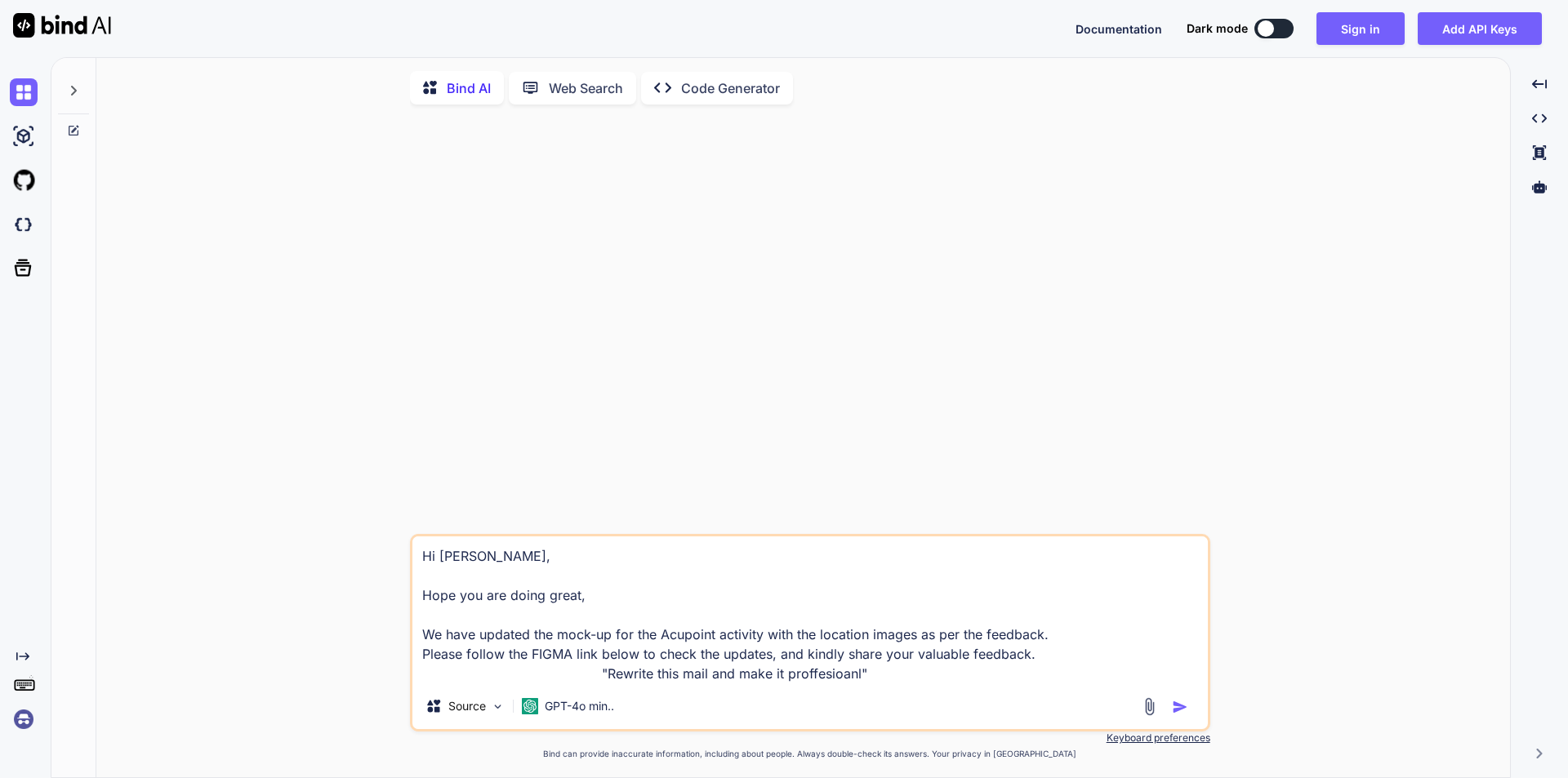
type textarea "x"
type textarea "Hi [PERSON_NAME], Hope you are doing great, We have updated the mock-up for the…"
type textarea "x"
type textarea "Hi [PERSON_NAME], Hope you are doing great, We have updated the mock-up for the…"
type textarea "x"
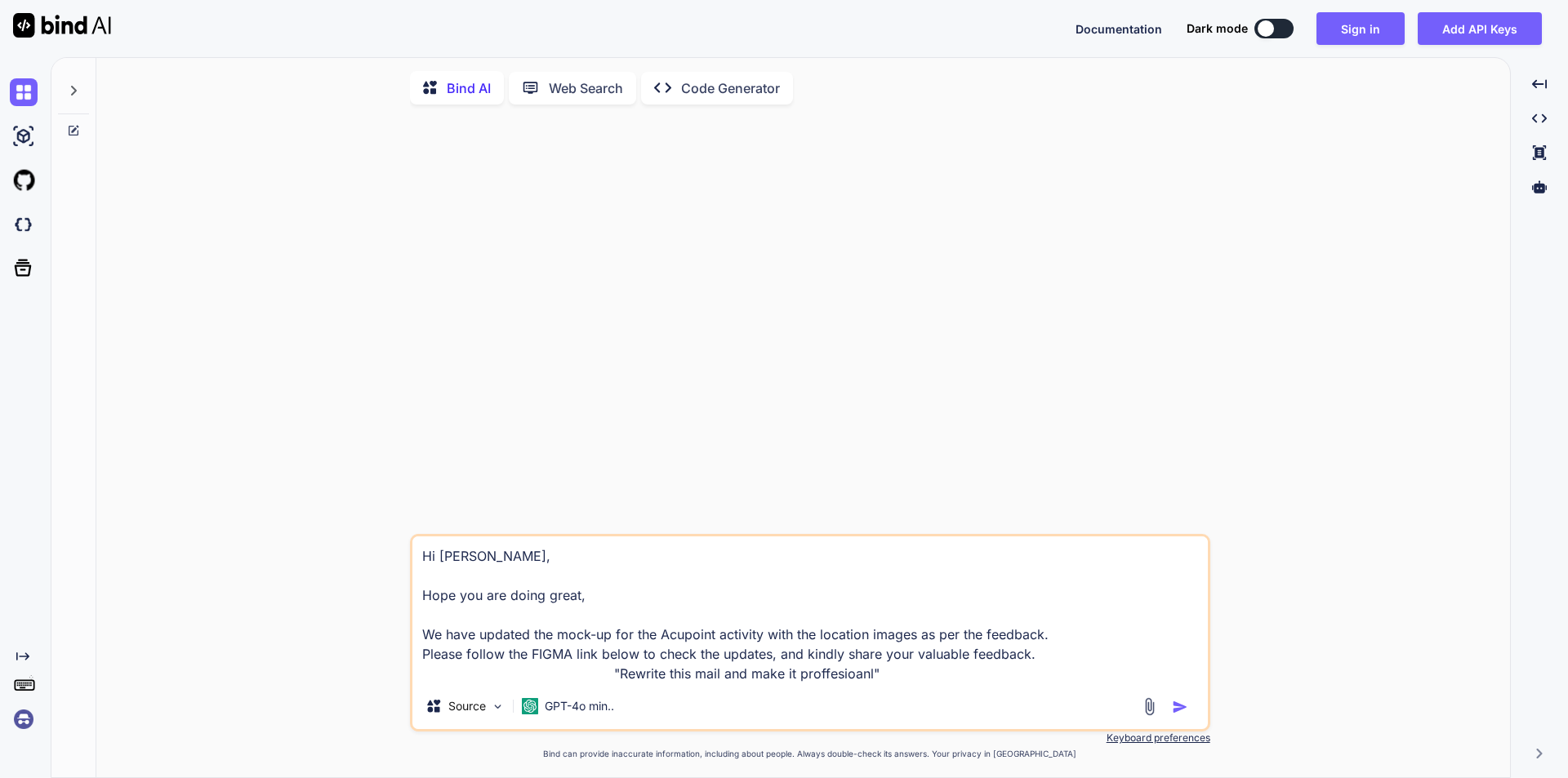
type textarea "Hi [PERSON_NAME], Hope you are doing great, We have updated the mock-up for the…"
type textarea "x"
type textarea "Hi [PERSON_NAME], Hope you are doing great, We have updated the mock-up for the…"
type textarea "x"
type textarea "Hi [PERSON_NAME], Hope you are doing great, We have updated the mock-up for the…"
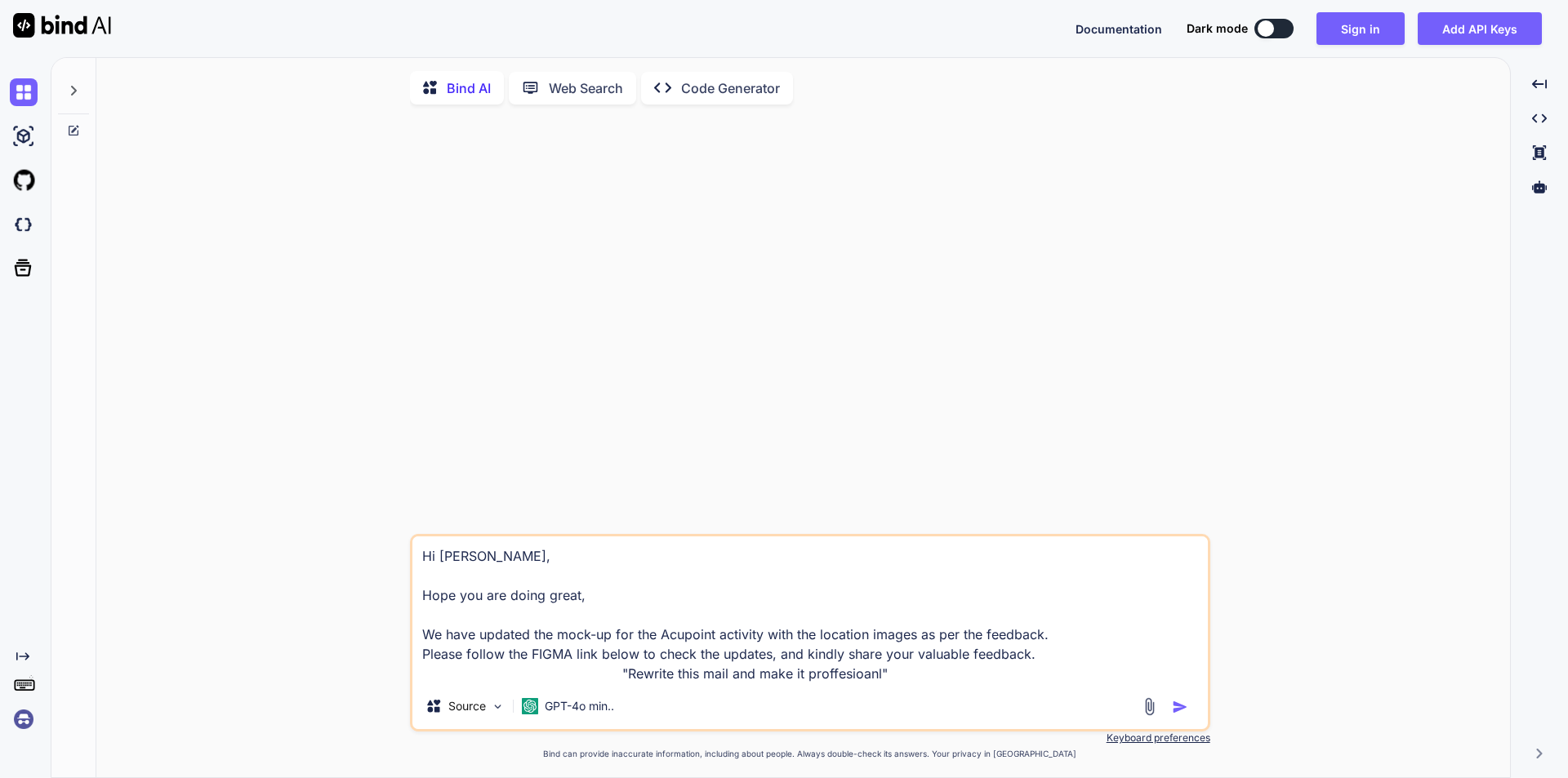
type textarea "x"
type textarea "Hi [PERSON_NAME], Hope you are doing great, We have updated the mock-up for the…"
type textarea "x"
type textarea "Hi [PERSON_NAME], Hope you are doing great, We have updated the mock-up for the…"
type textarea "x"
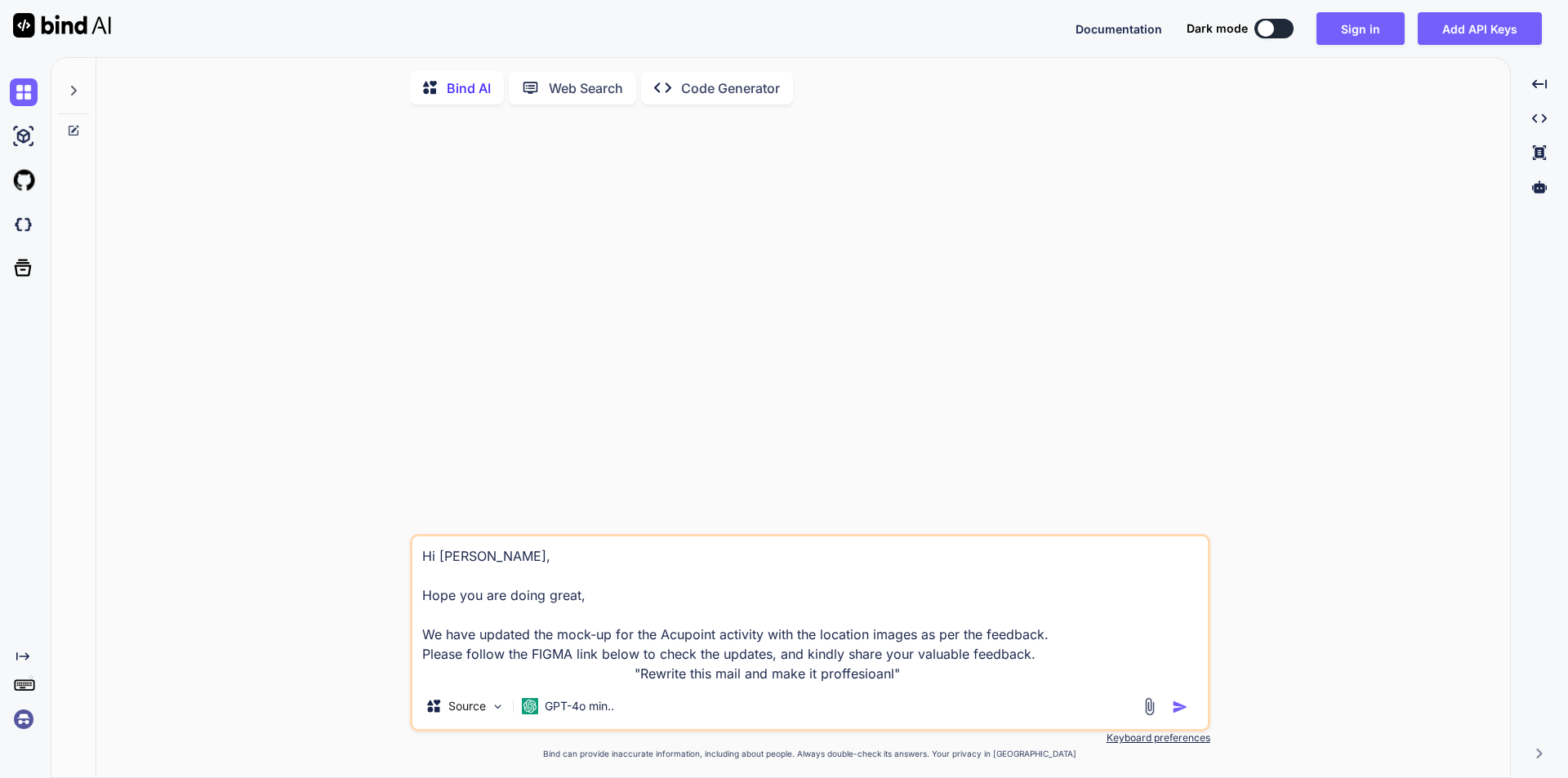
type textarea "Hi [PERSON_NAME], Hope you are doing great, We have updated the mock-up for the…"
type textarea "x"
type textarea "Hi [PERSON_NAME], Hope you are doing great, We have updated the mock-up for the…"
type textarea "x"
type textarea "Hi [PERSON_NAME], Hope you are doing great, We have updated the mock-up for the…"
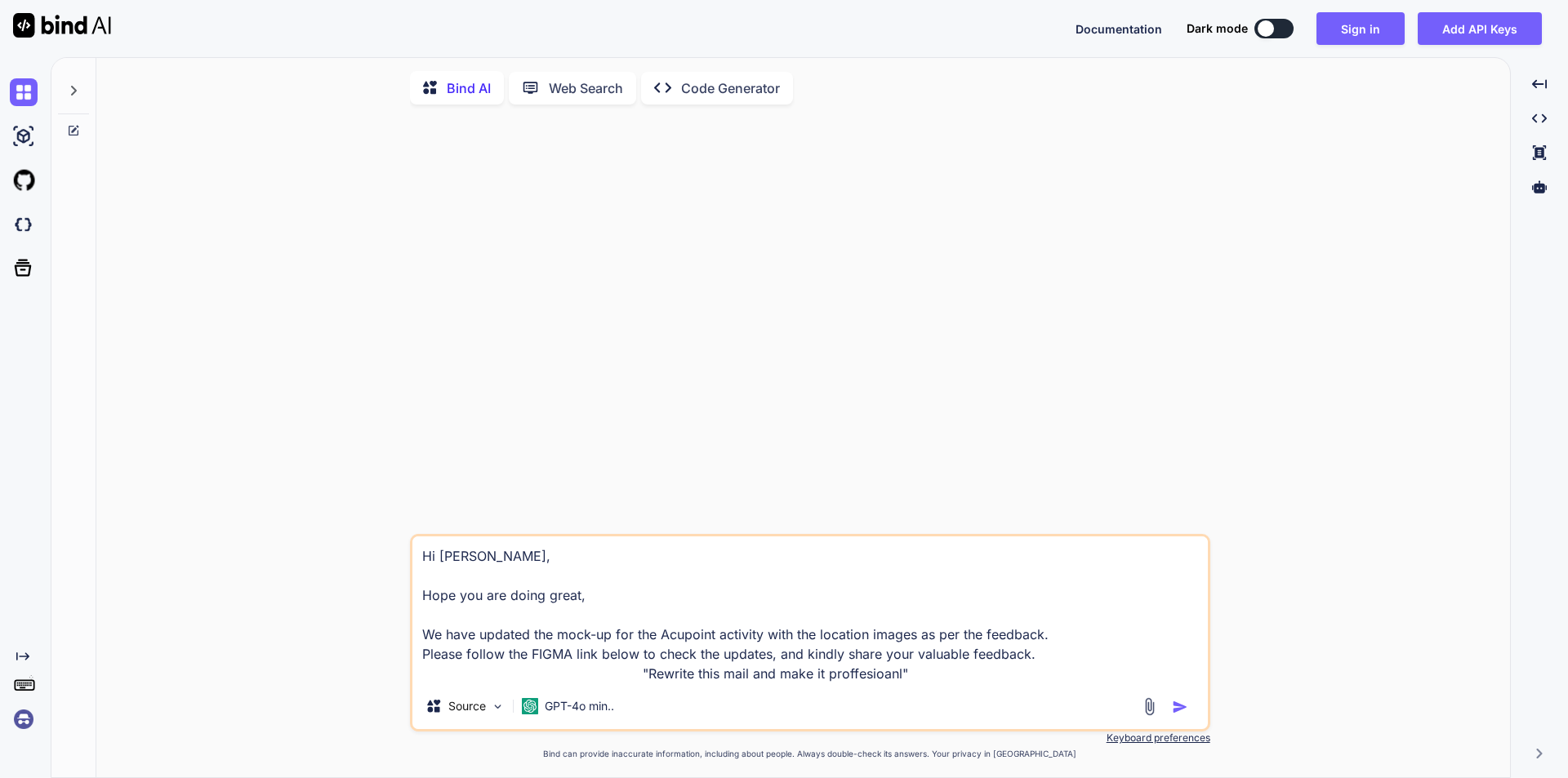
type textarea "x"
type textarea "Hi [PERSON_NAME], Hope you are doing great, We have updated the mock-up for the…"
type textarea "x"
type textarea "Hi [PERSON_NAME], Hope you are doing great, We have updated the mock-up for the…"
type textarea "x"
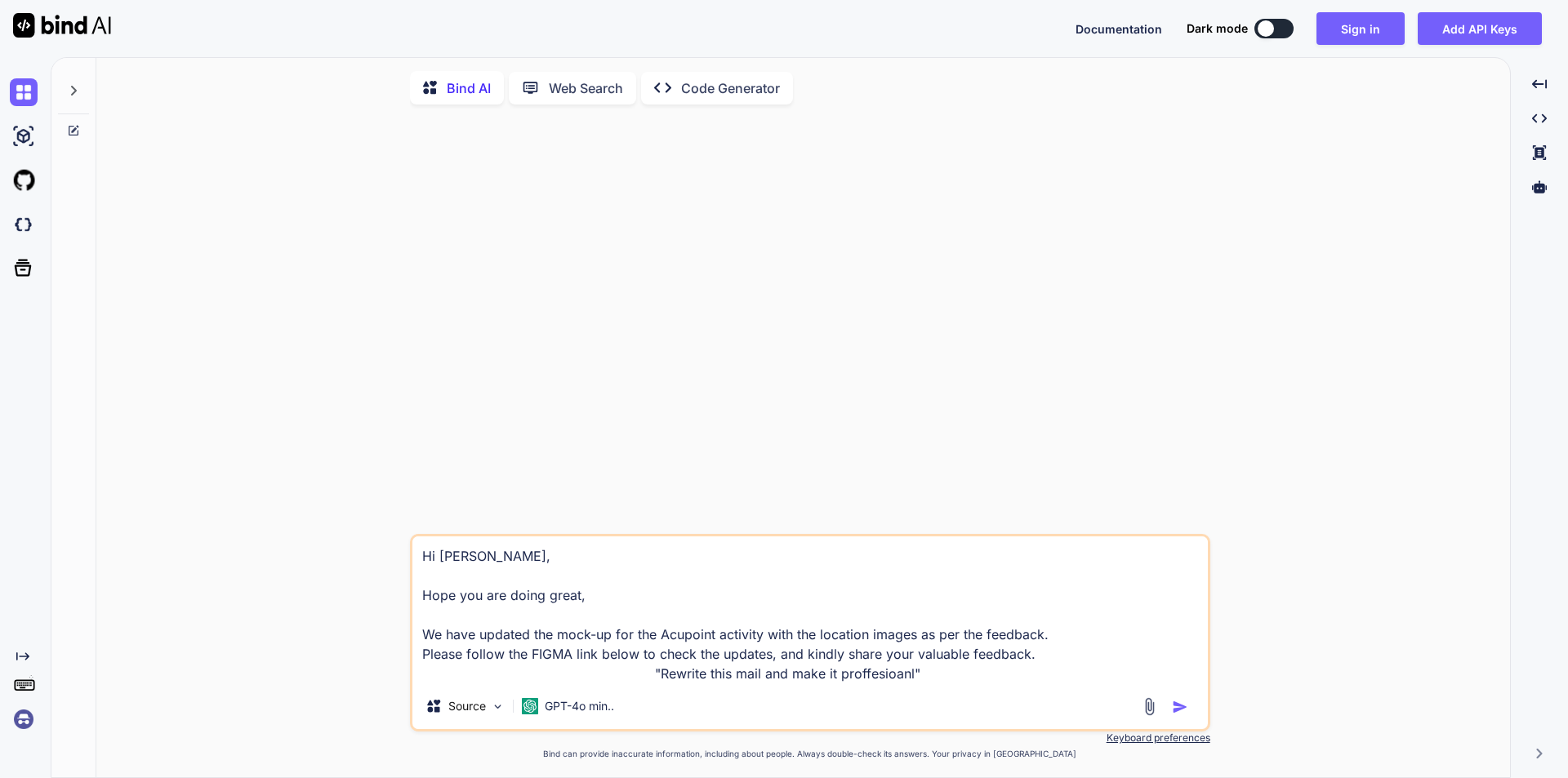
type textarea "Hi [PERSON_NAME], Hope you are doing great, We have updated the mock-up for the…"
type textarea "x"
type textarea "Hi [PERSON_NAME], Hope you are doing great, We have updated the mock-up for the…"
type textarea "x"
type textarea "Hi [PERSON_NAME], Hope you are doing great, We have updated the mock-up for the…"
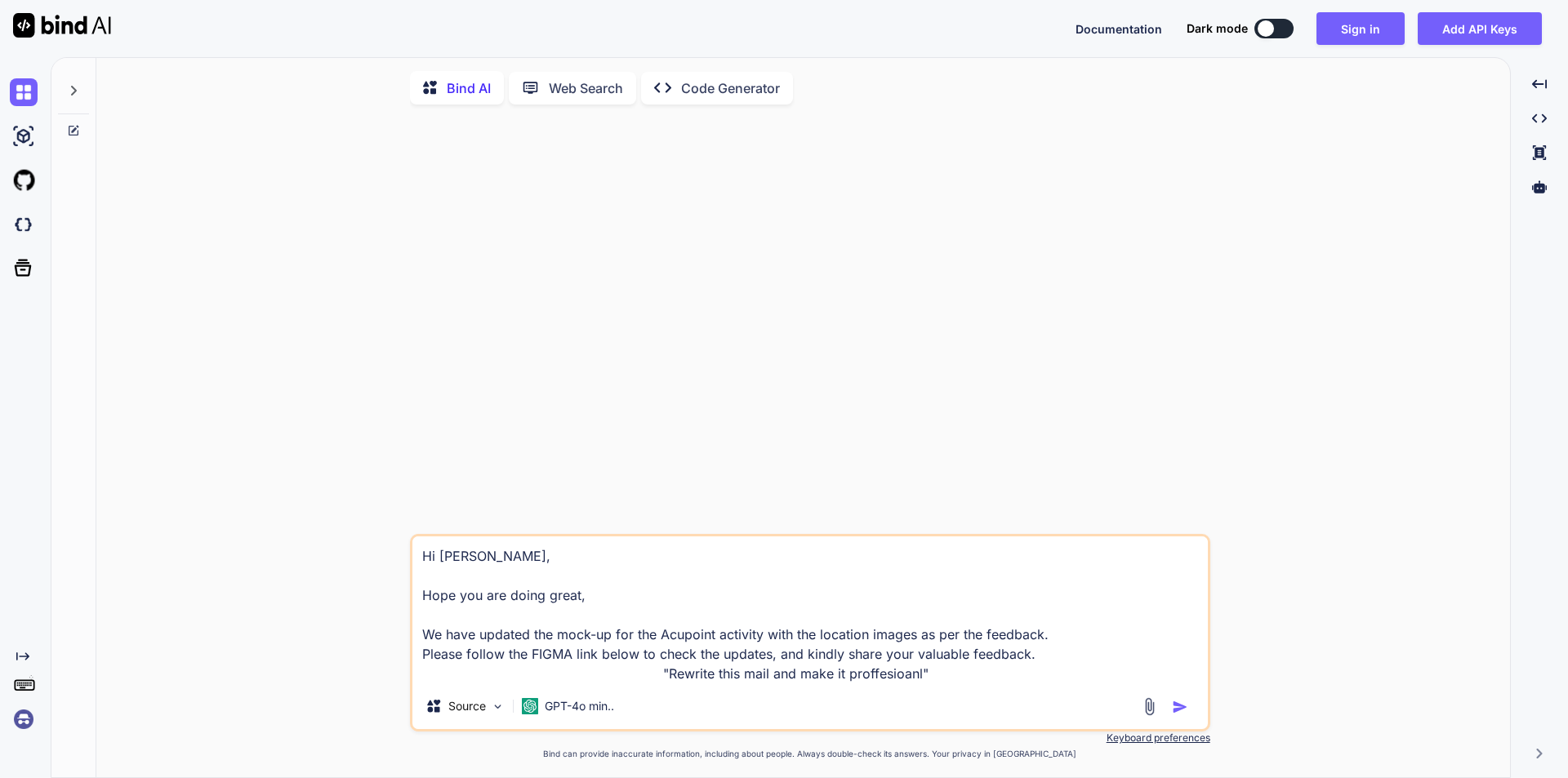
type textarea "x"
type textarea "Hi [PERSON_NAME], Hope you are doing great, We have updated the mock-up for the…"
type textarea "x"
type textarea "Hi [PERSON_NAME], Hope you are doing great, We have updated the mock-up for the…"
type textarea "x"
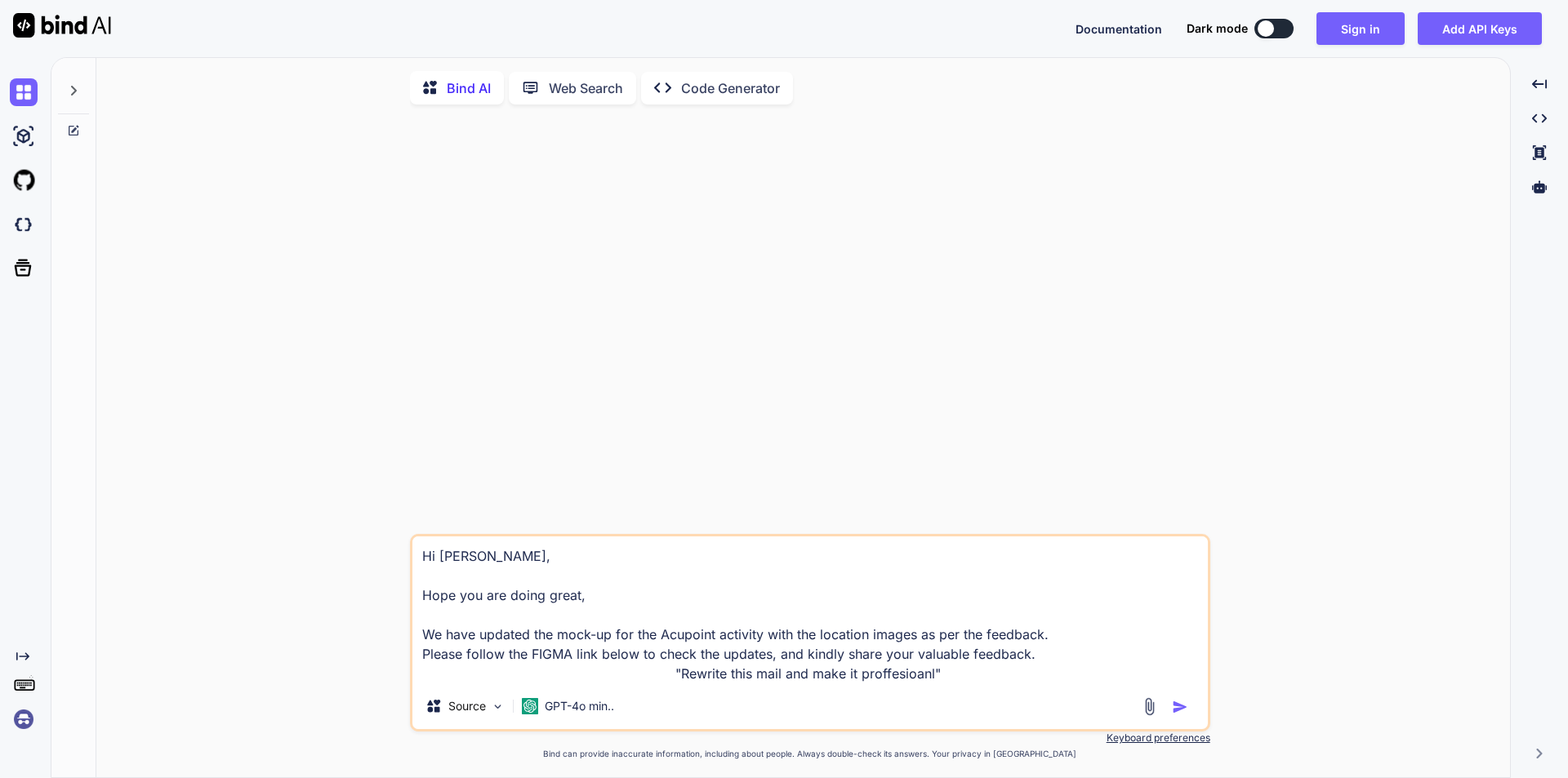
type textarea "Hi [PERSON_NAME], Hope you are doing great, We have updated the mock-up for the…"
type textarea "x"
type textarea "Hi [PERSON_NAME], Hope you are doing great, We have updated the mock-up for the…"
type textarea "x"
type textarea "Hi [PERSON_NAME], Hope you are doing great, We have updated the mock-up for the…"
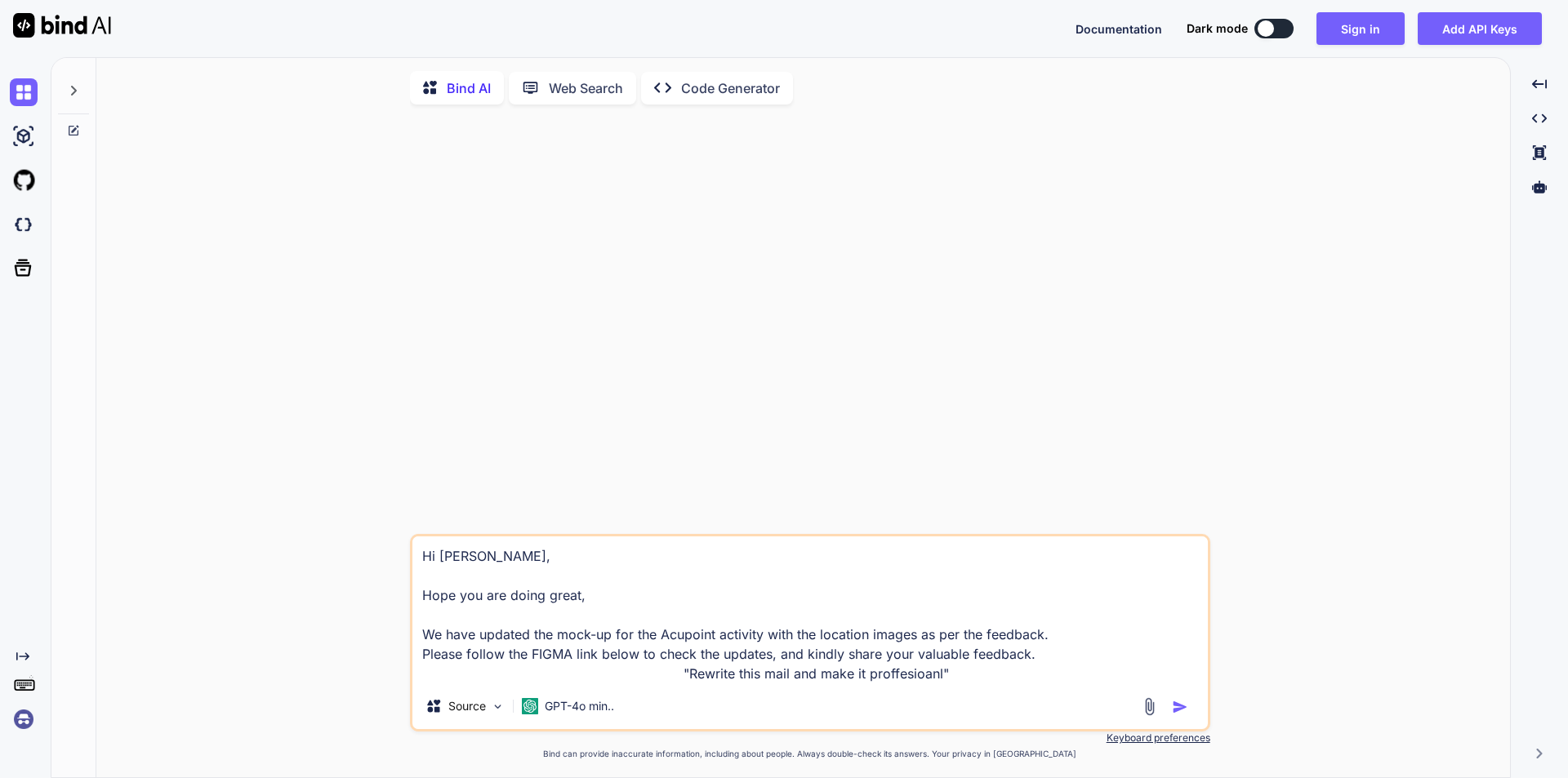
type textarea "x"
type textarea "Hi [PERSON_NAME], Hope you are doing great, We have updated the mock-up for the…"
type textarea "x"
type textarea "Hi [PERSON_NAME], Hope you are doing great, We have updated the mock-up for the…"
type textarea "x"
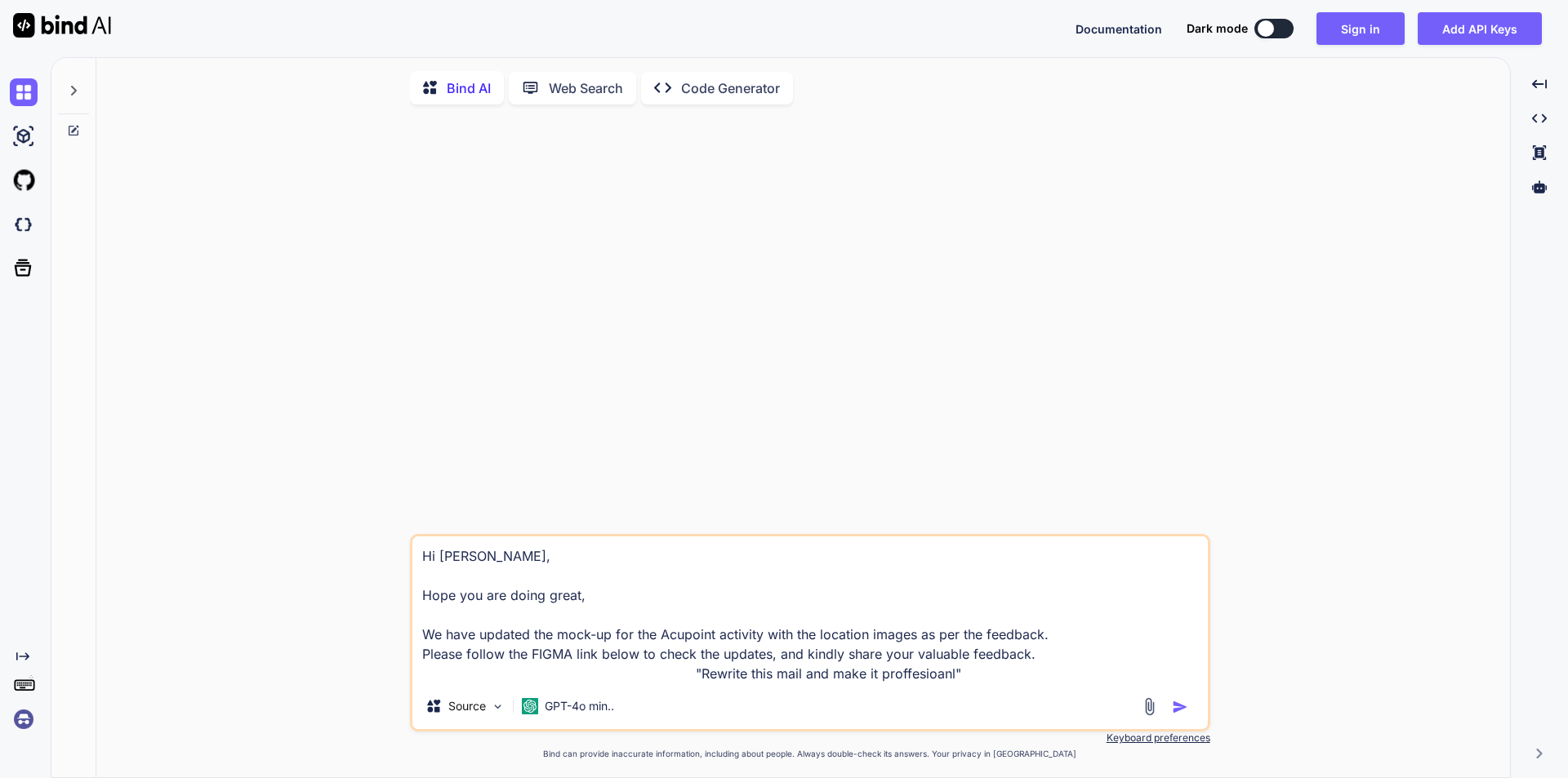
type textarea "Hi [PERSON_NAME], Hope you are doing great, We have updated the mock-up for the…"
type textarea "x"
type textarea "Hi [PERSON_NAME], Hope you are doing great, We have updated the mock-up for the…"
type textarea "x"
type textarea "Hi [PERSON_NAME], Hope you are doing great, We have updated the mock-up for the…"
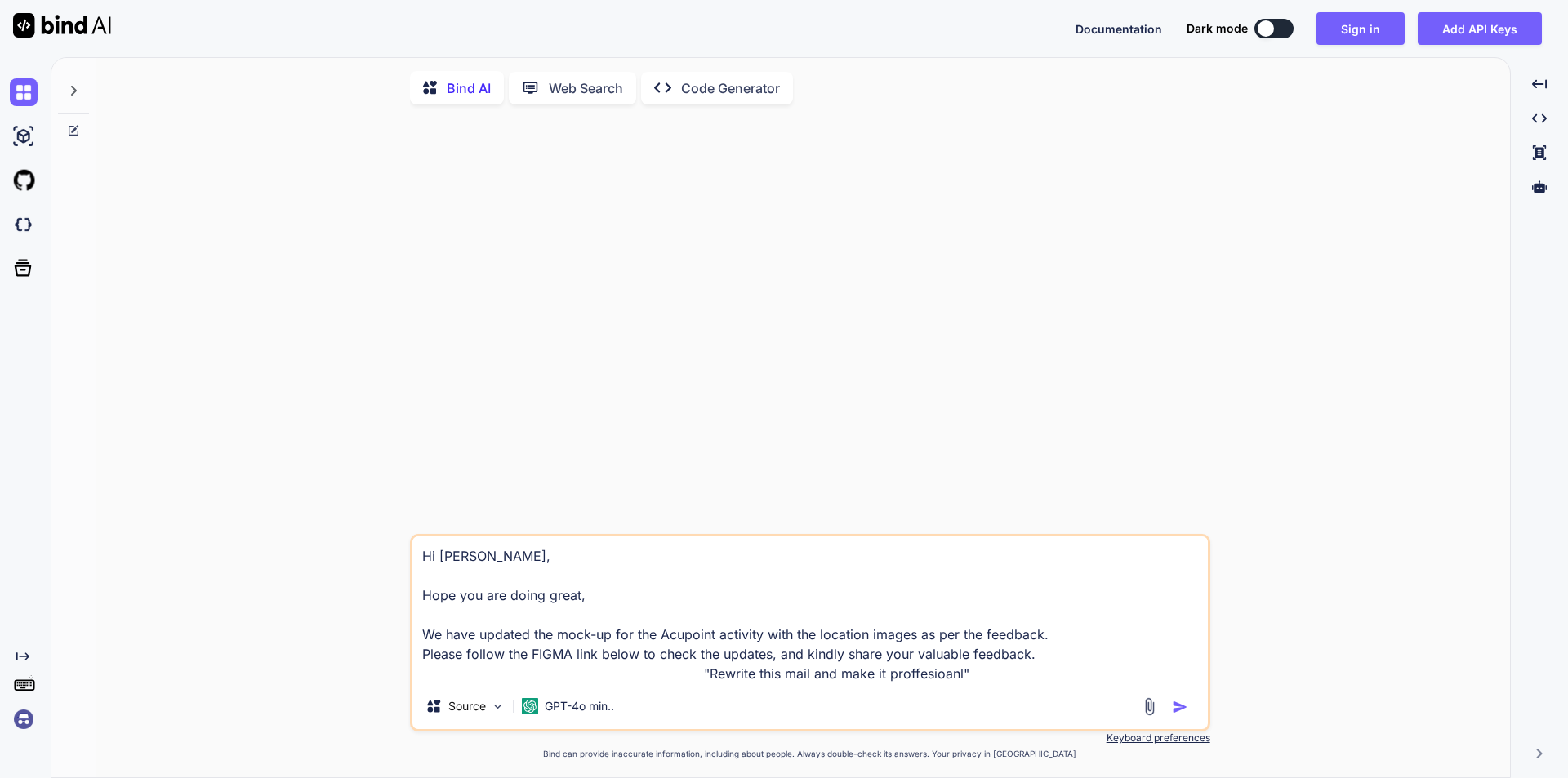
type textarea "x"
type textarea "Hi [PERSON_NAME], Hope you are doing great, We have updated the mock-up for the…"
type textarea "x"
type textarea "Hi [PERSON_NAME], Hope you are doing great, We have updated the mock-up for the…"
type textarea "x"
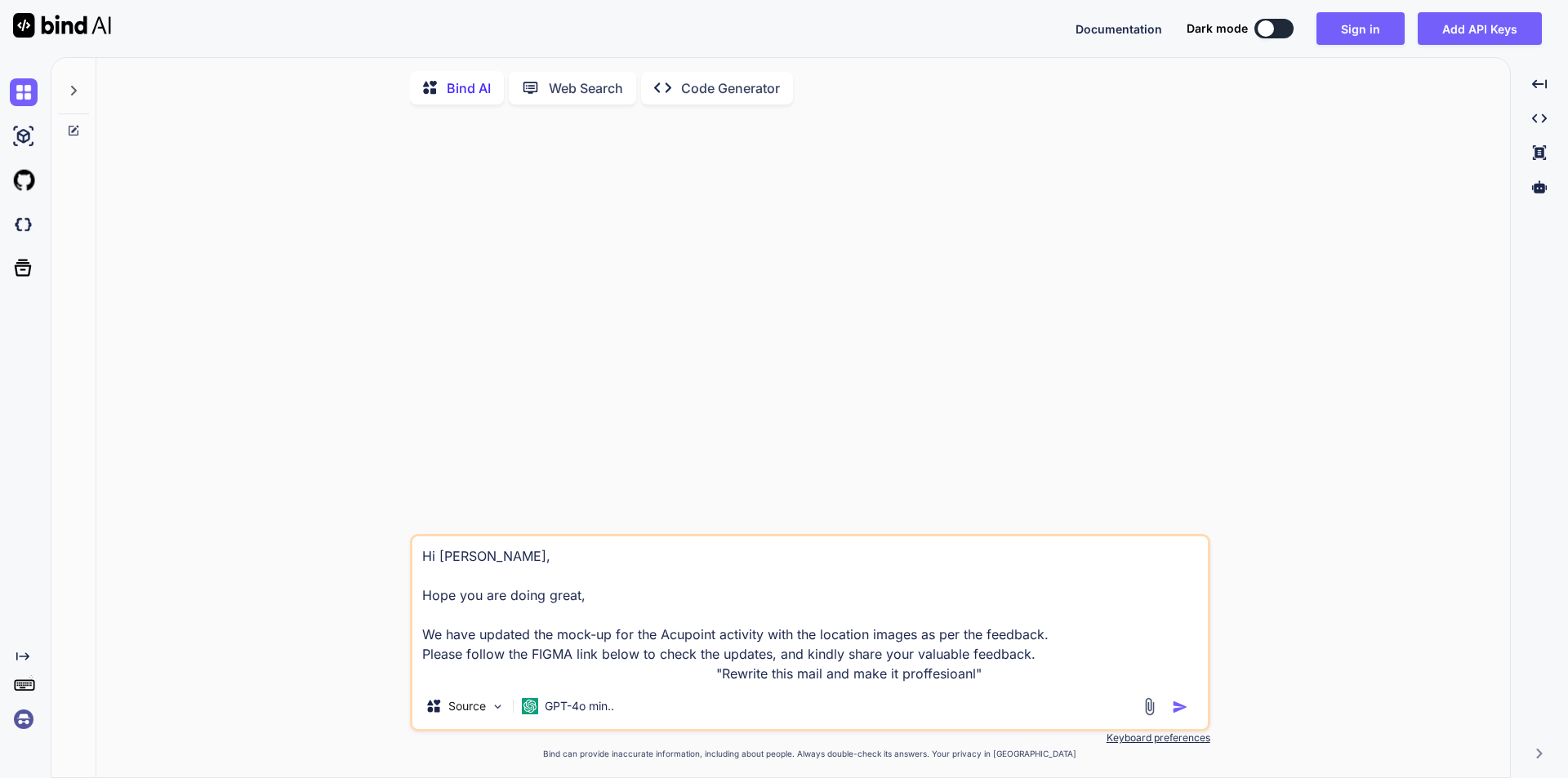
type textarea "Hi [PERSON_NAME], Hope you are doing great, We have updated the mock-up for the…"
type textarea "x"
type textarea "Hi [PERSON_NAME], Hope you are doing great, We have updated the mock-up for the…"
type textarea "x"
type textarea "Hi [PERSON_NAME], Hope you are doing great, We have updated the mock-up for the…"
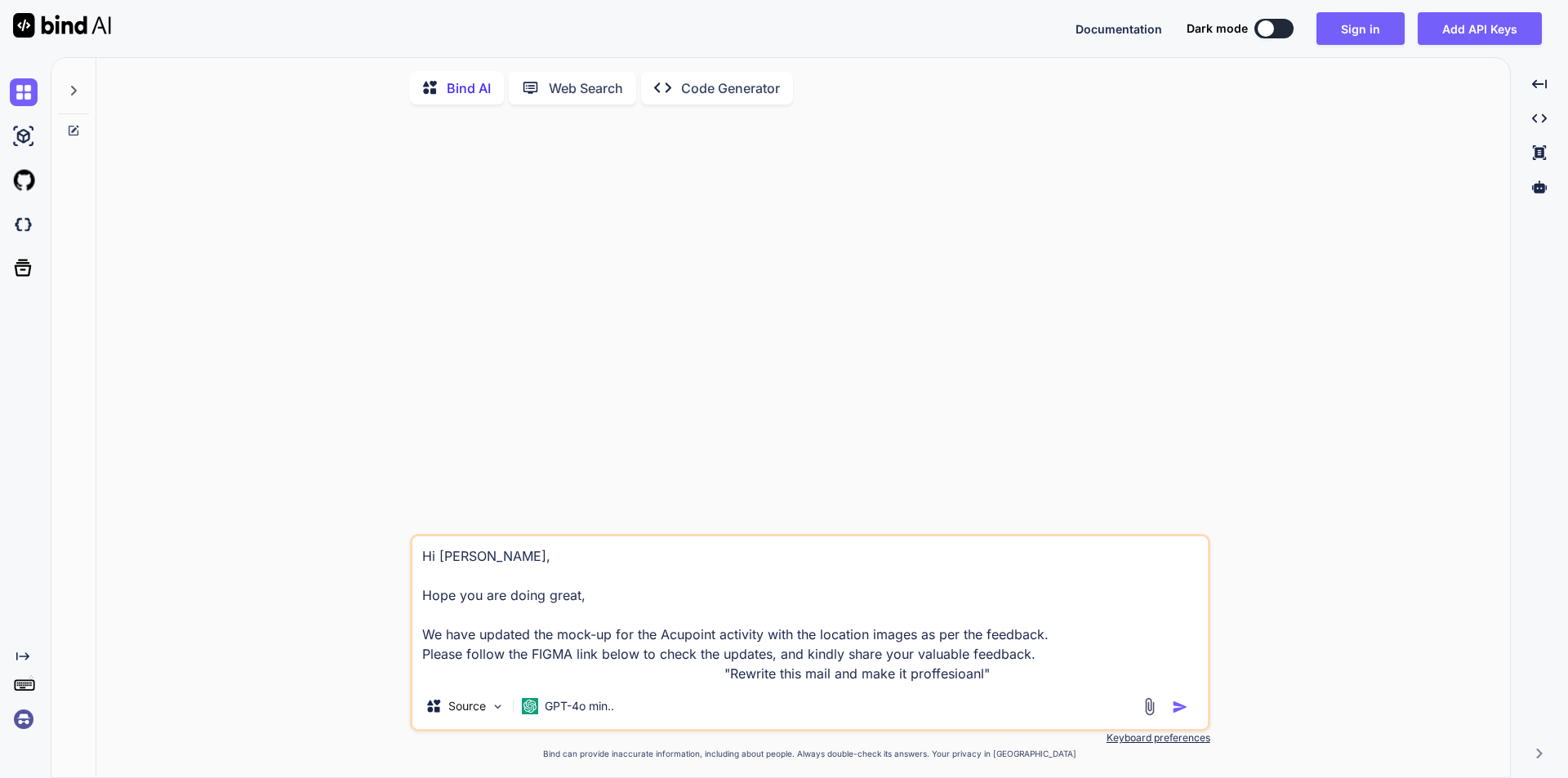
type textarea "x"
type textarea "Hi [PERSON_NAME], Hope you are doing great, We have updated the mock-up for the…"
type textarea "x"
type textarea "Hi [PERSON_NAME], Hope you are doing great, We have updated the mock-up for the…"
type textarea "x"
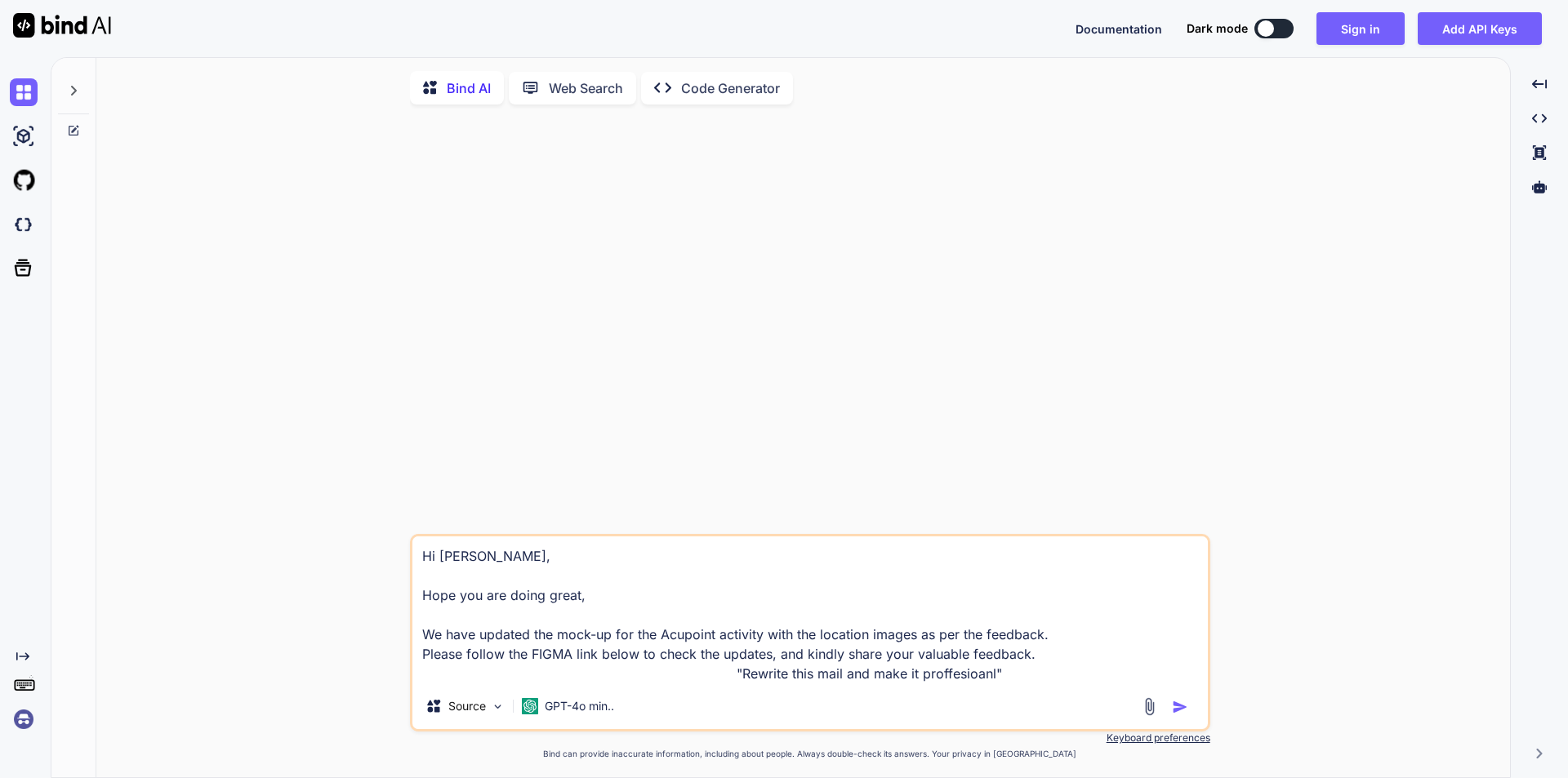
type textarea "Hi [PERSON_NAME], Hope you are doing great, We have updated the mock-up for the…"
type textarea "x"
type textarea "Hi [PERSON_NAME], Hope you are doing great, We have updated the mock-up for the…"
type textarea "x"
type textarea "Hi [PERSON_NAME], Hope you are doing great, We have updated the mock-up for the…"
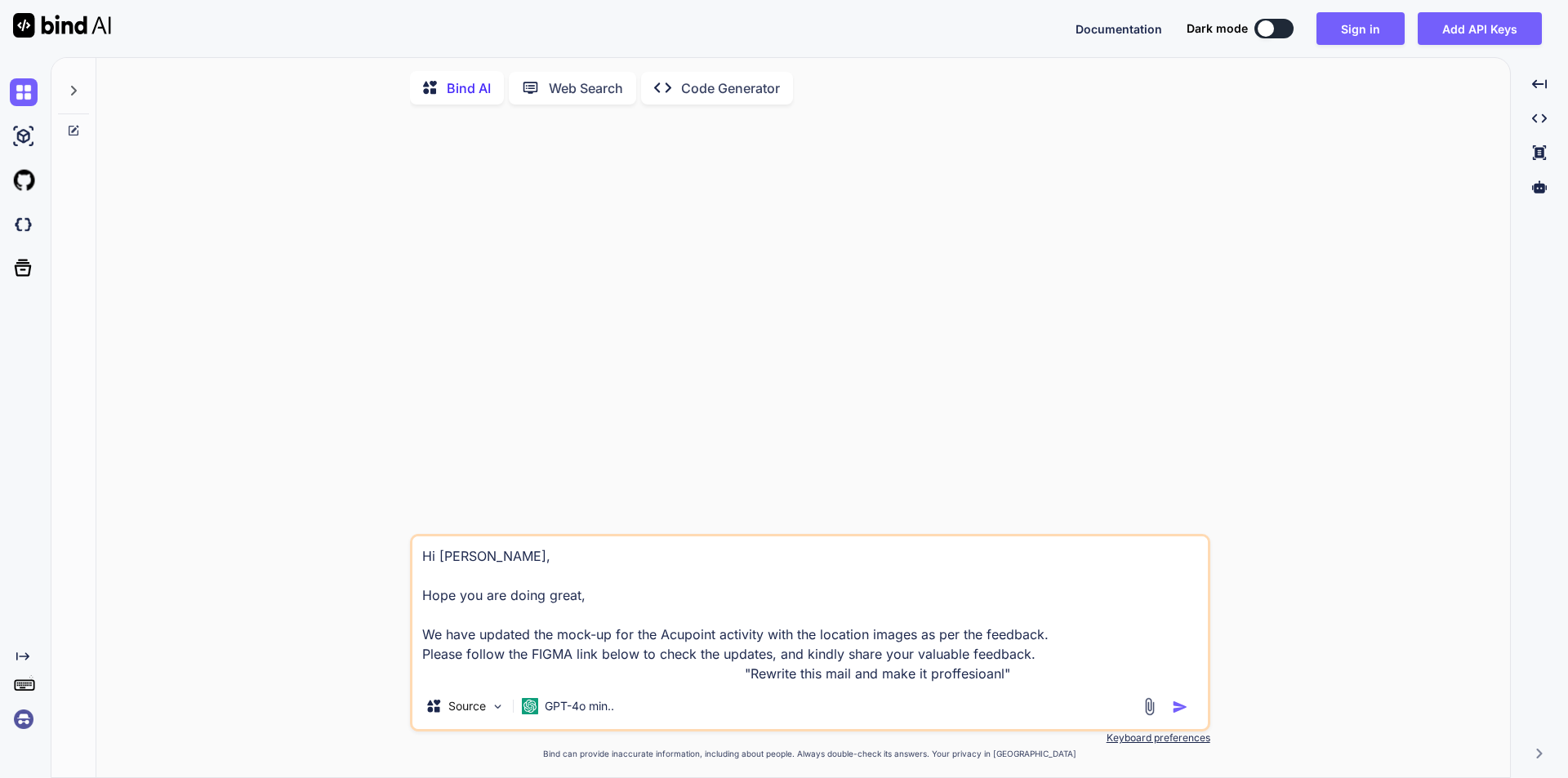
type textarea "x"
type textarea "Hi [PERSON_NAME], Hope you are doing great, We have updated the mock-up for the…"
type textarea "x"
type textarea "Hi [PERSON_NAME], Hope you are doing great, We have updated the mock-up for the…"
type textarea "x"
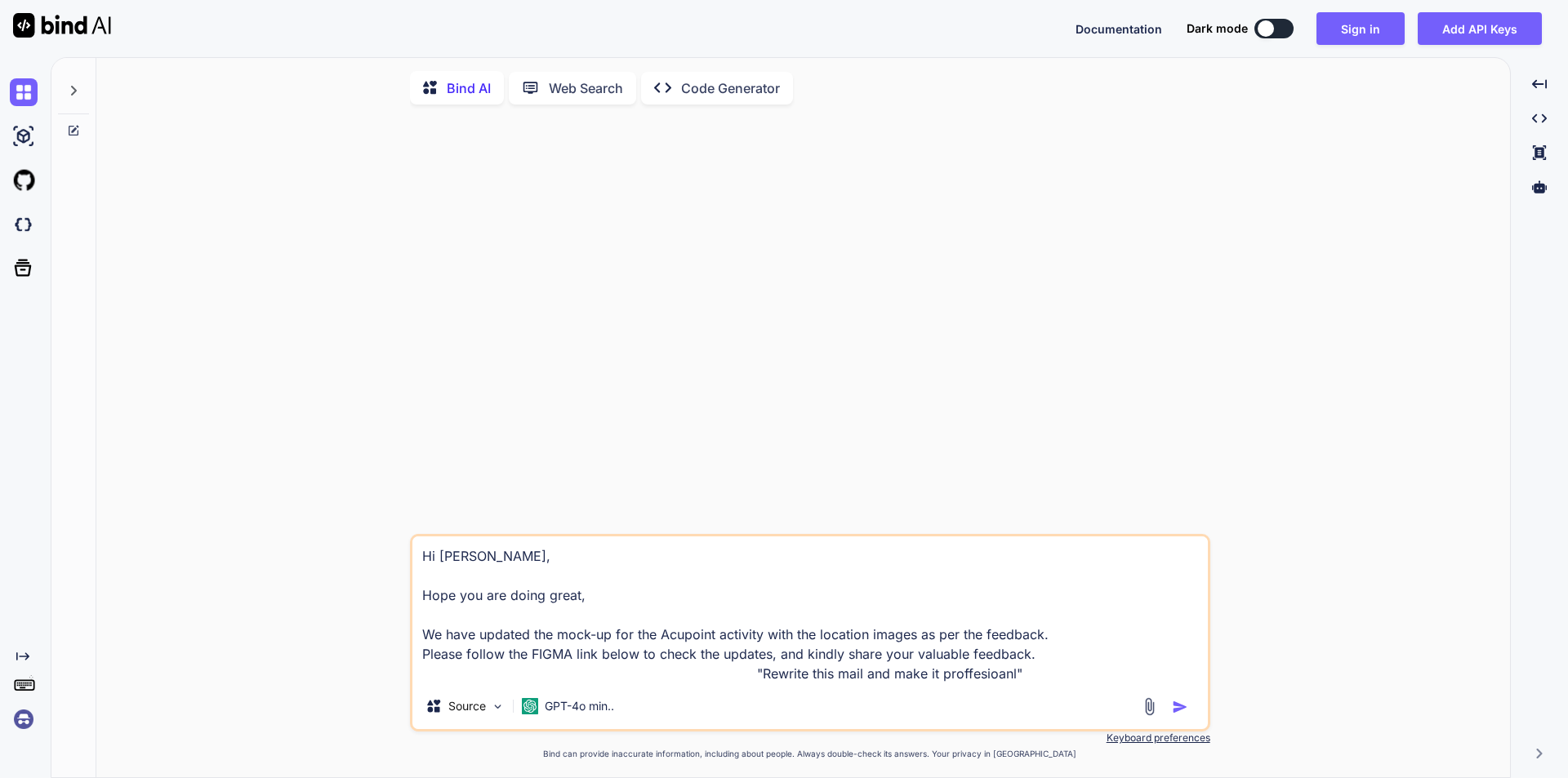
type textarea "Hi [PERSON_NAME], Hope you are doing great, We have updated the mock-up for the…"
type textarea "x"
type textarea "Hi [PERSON_NAME], Hope you are doing great, We have updated the mock-up for the…"
type textarea "x"
type textarea "Hi [PERSON_NAME], Hope you are doing great, We have updated the mock-up for the…"
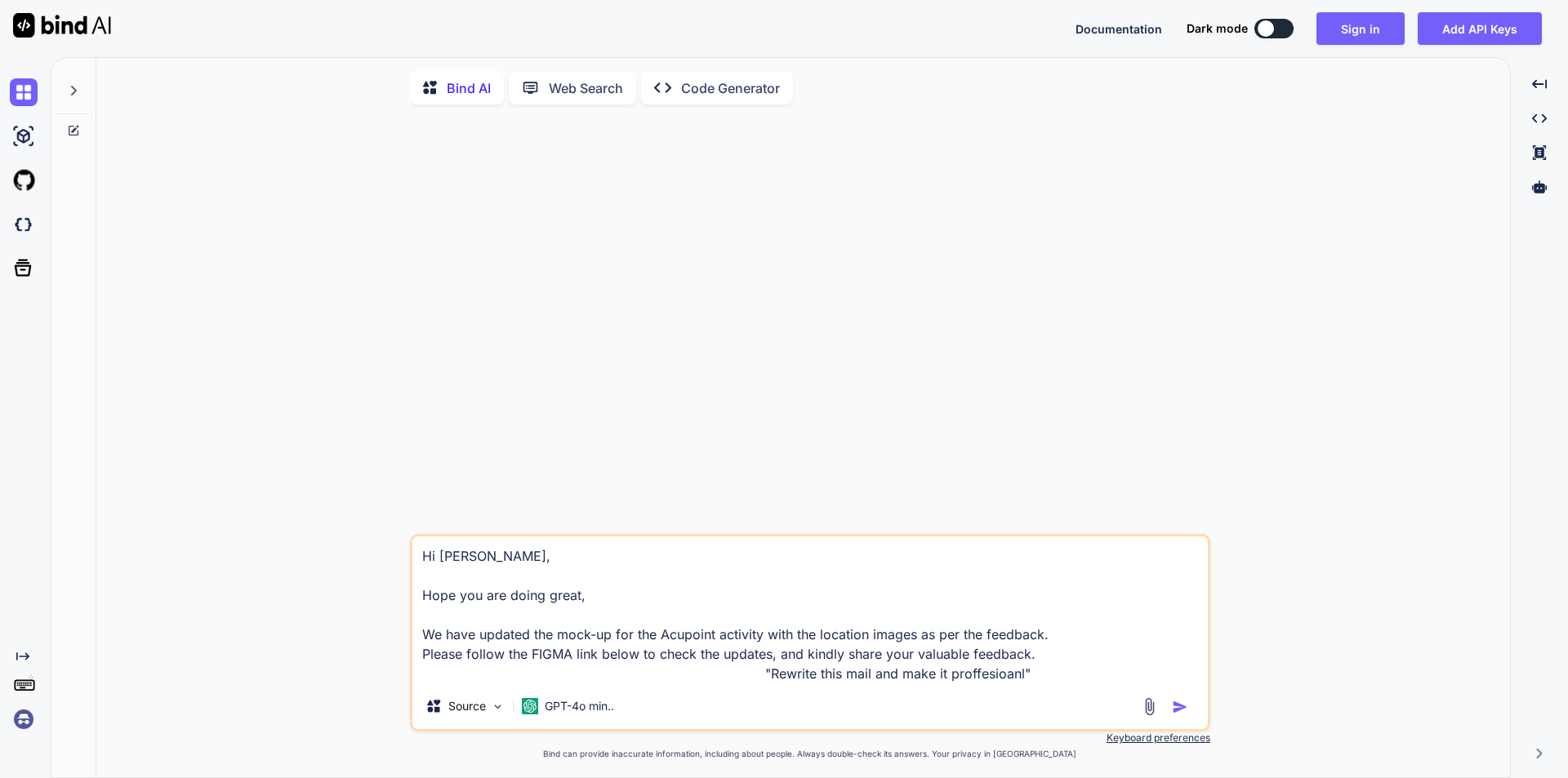
type textarea "x"
type textarea "Hi [PERSON_NAME], Hope you are doing great, We have updated the mock-up for the…"
type textarea "x"
type textarea "Hi [PERSON_NAME], Hope you are doing great, We have updated the mock-up for the…"
type textarea "x"
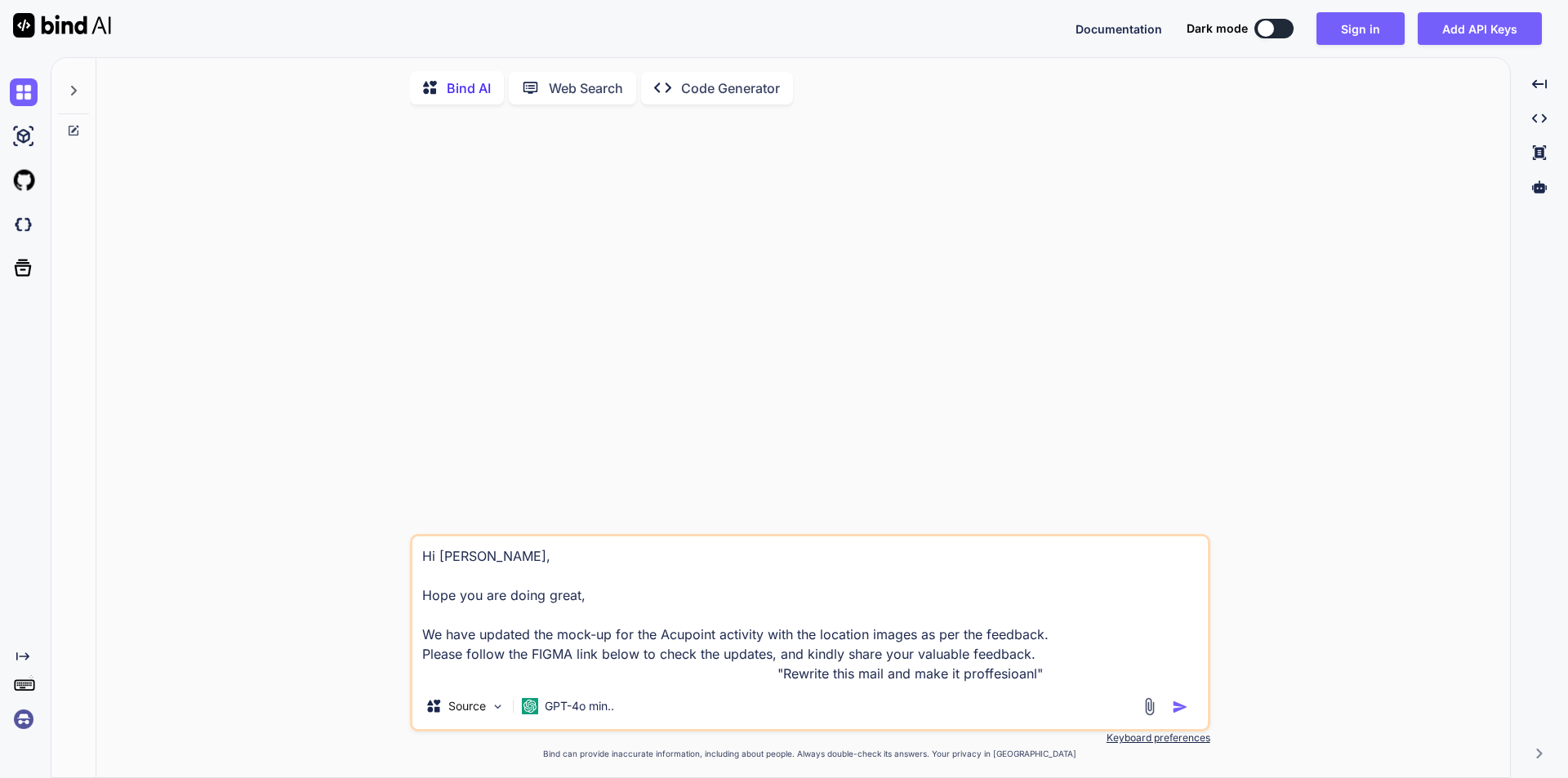
type textarea "Hi [PERSON_NAME], Hope you are doing great, We have updated the mock-up for the…"
type textarea "x"
type textarea "Hi [PERSON_NAME], Hope you are doing great, We have updated the mock-up for the…"
type textarea "x"
type textarea "Hi [PERSON_NAME], Hope you are doing great, We have updated the mock-up for the…"
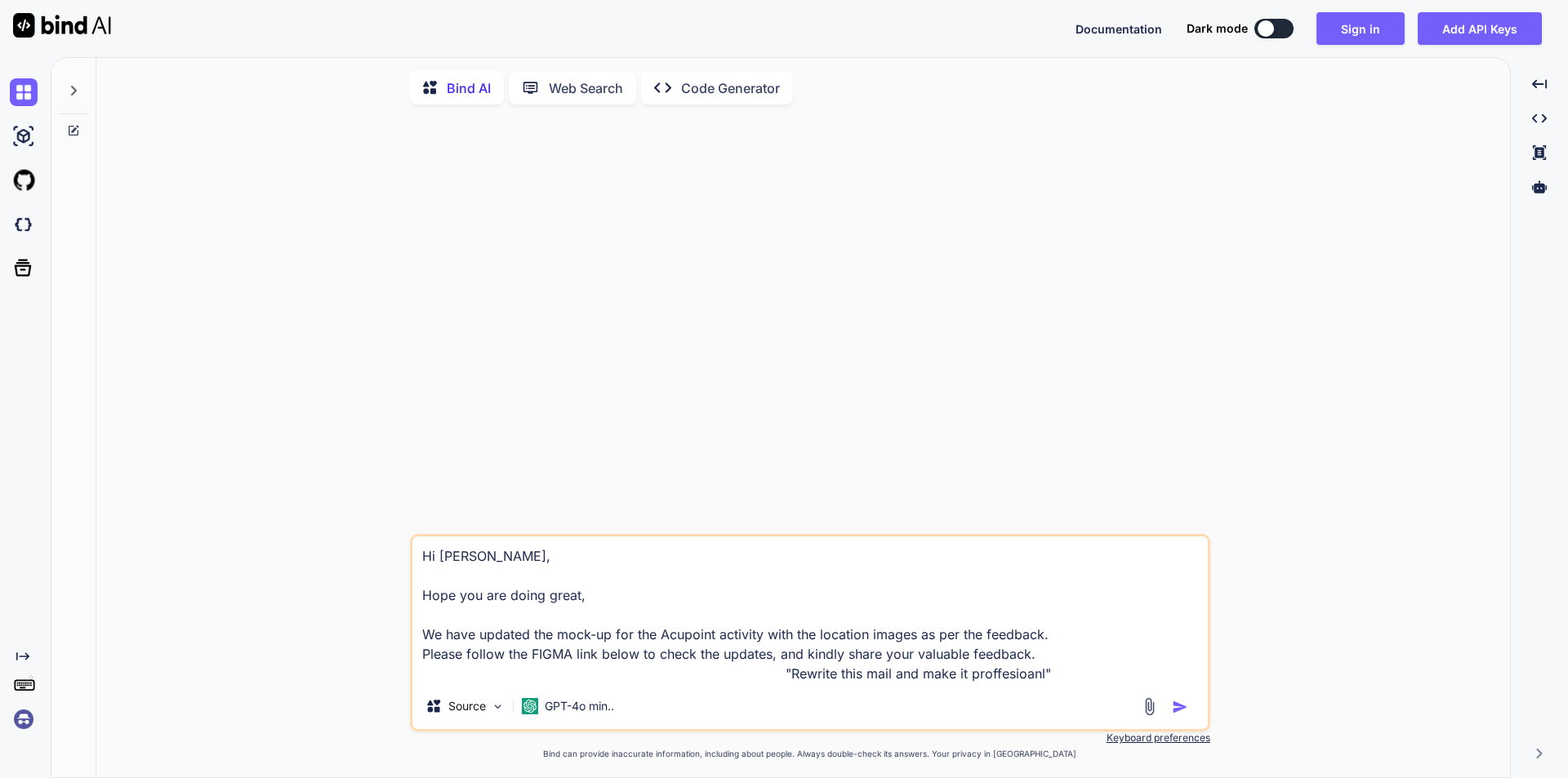
type textarea "x"
type textarea "Hi [PERSON_NAME], Hope you are doing great, We have updated the mock-up for the…"
type textarea "x"
type textarea "Hi [PERSON_NAME], Hope you are doing great, We have updated the mock-up for the…"
type textarea "x"
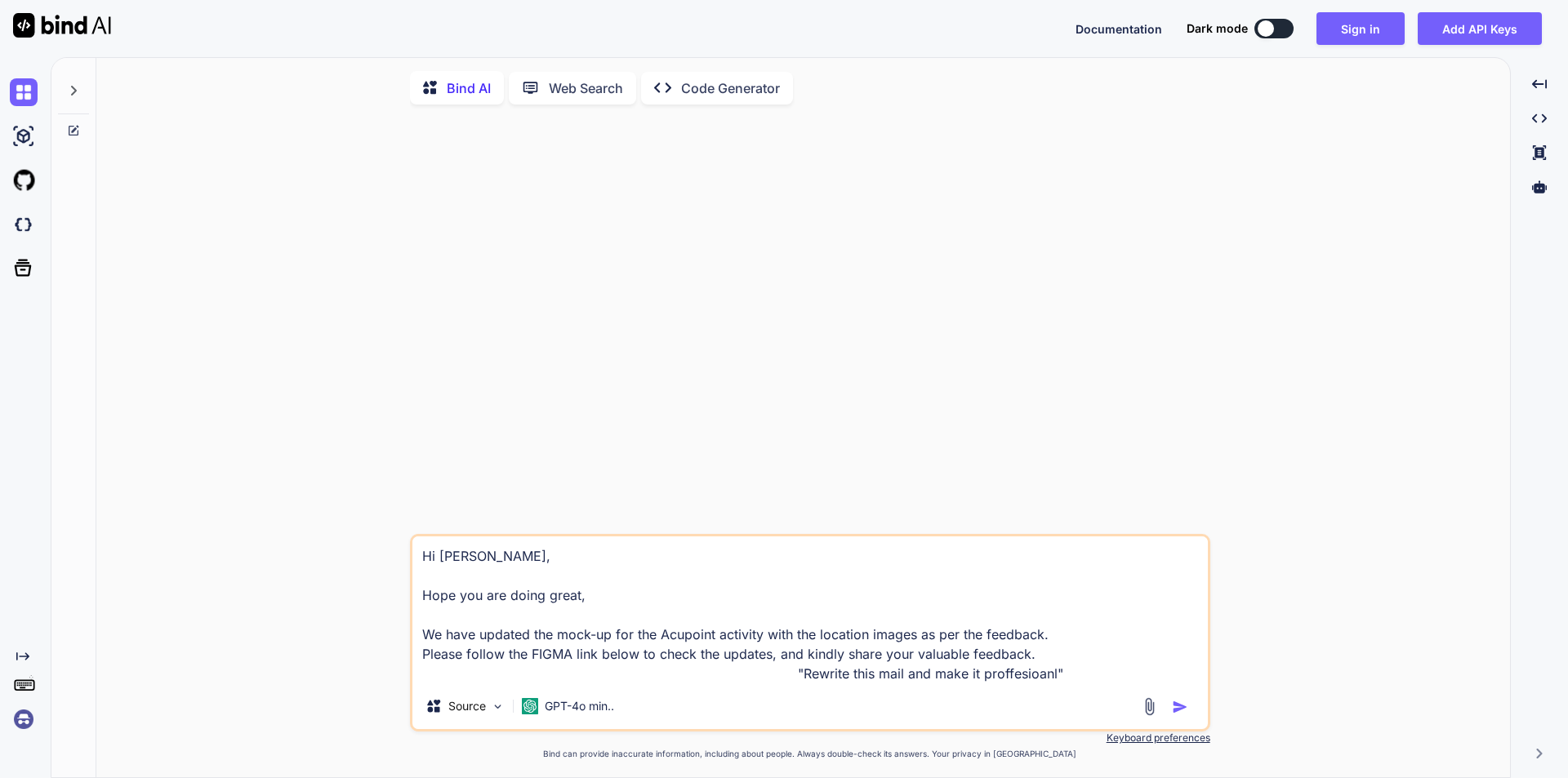
type textarea "Hi [PERSON_NAME], Hope you are doing great, We have updated the mock-up for the…"
type textarea "x"
type textarea "Hi [PERSON_NAME], Hope you are doing great, We have updated the mock-up for the…"
type textarea "x"
type textarea "Hi [PERSON_NAME], Hope you are doing great, We have updated the mock-up for the…"
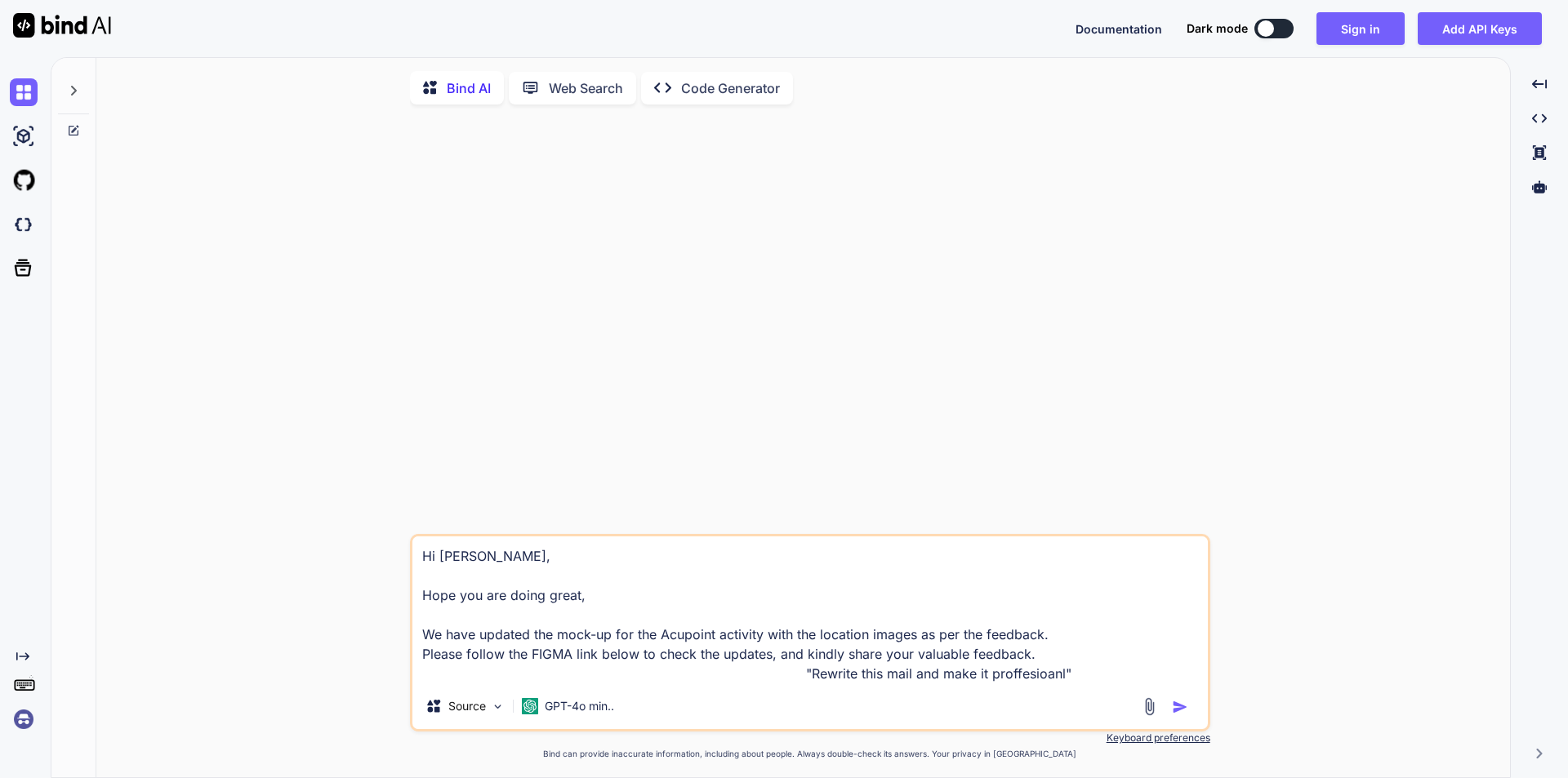
type textarea "x"
type textarea "Hi [PERSON_NAME], Hope you are doing great, We have updated the mock-up for the…"
type textarea "x"
type textarea "Hi [PERSON_NAME], Hope you are doing great, We have updated the mock-up for the…"
type textarea "x"
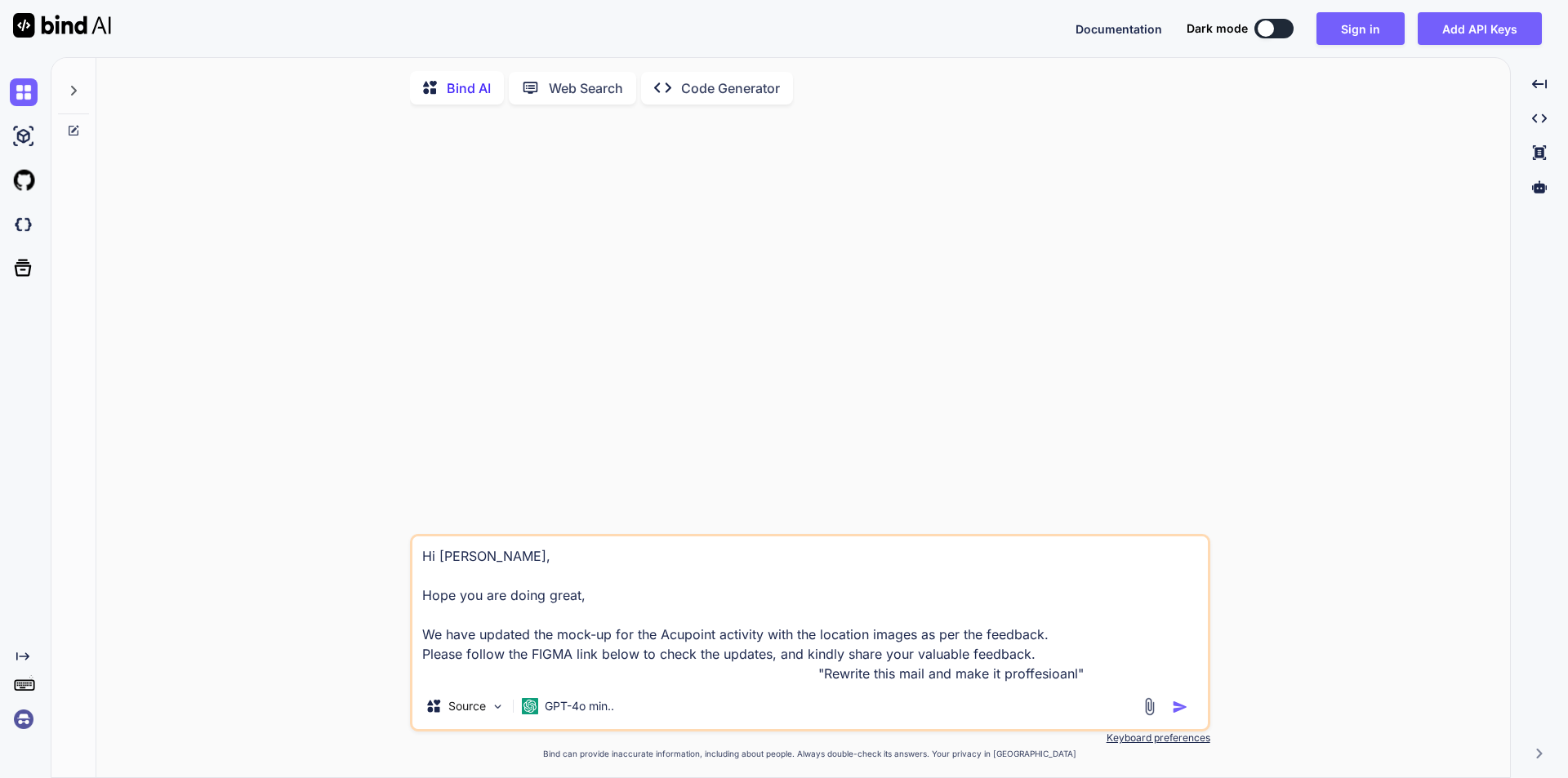
type textarea "Hi [PERSON_NAME], Hope you are doing great, We have updated the mock-up for the…"
click at [767, 676] on textarea "Hi [PERSON_NAME], Hope you are doing great, We have updated the mock-up for the…" at bounding box center [810, 610] width 795 height 147
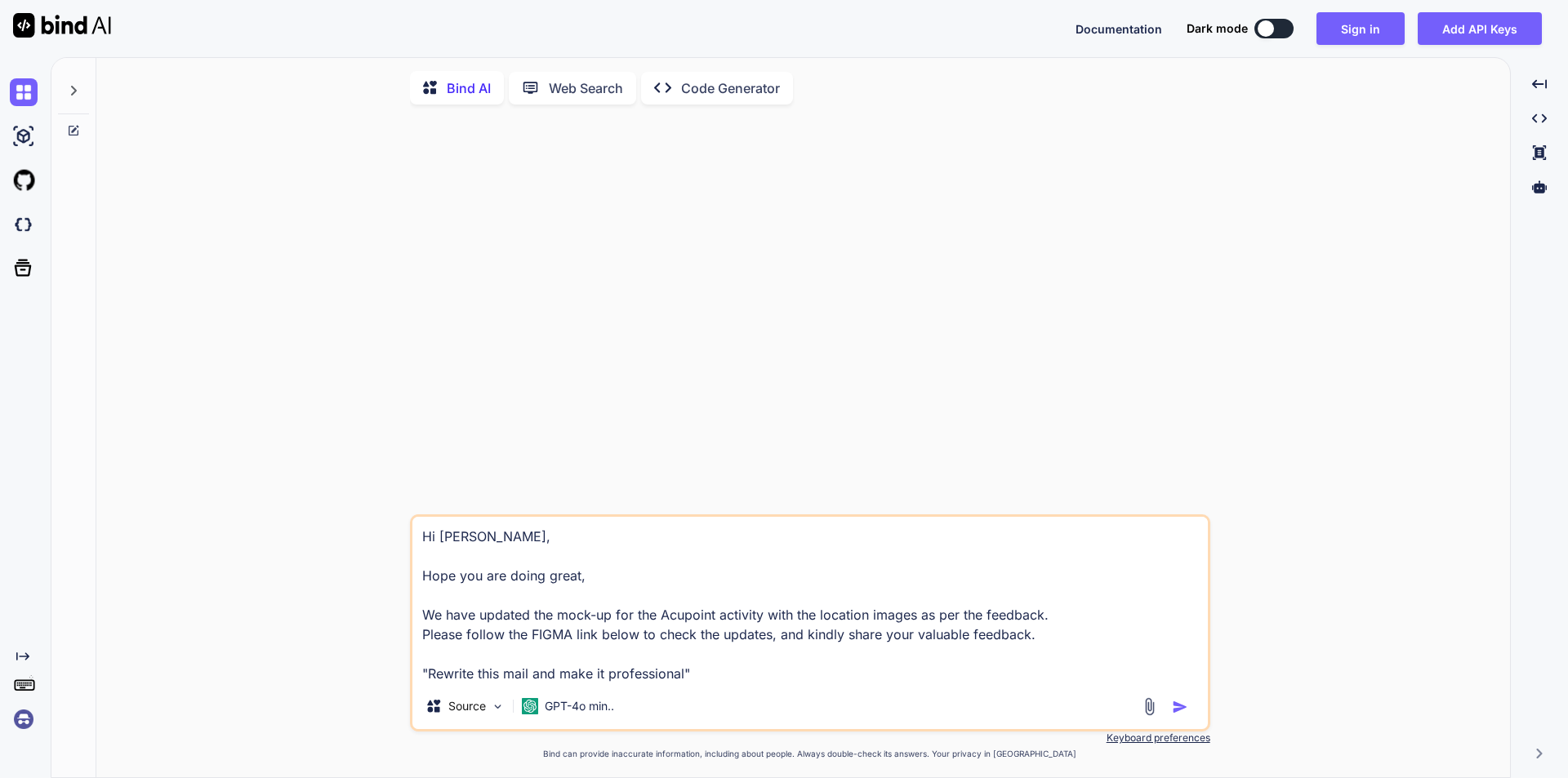
click at [1183, 705] on img "button" at bounding box center [1180, 706] width 17 height 17
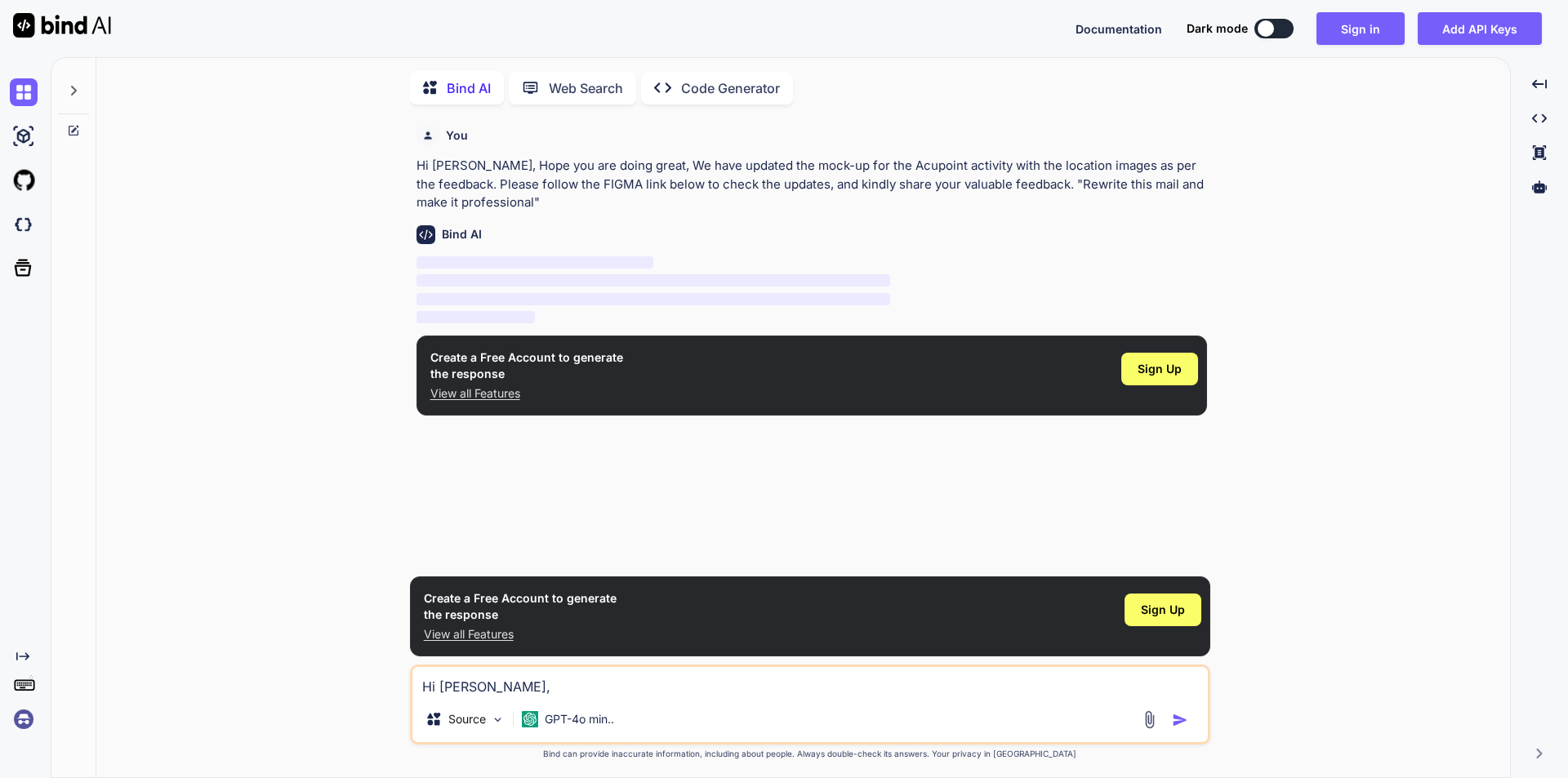
scroll to position [6, 0]
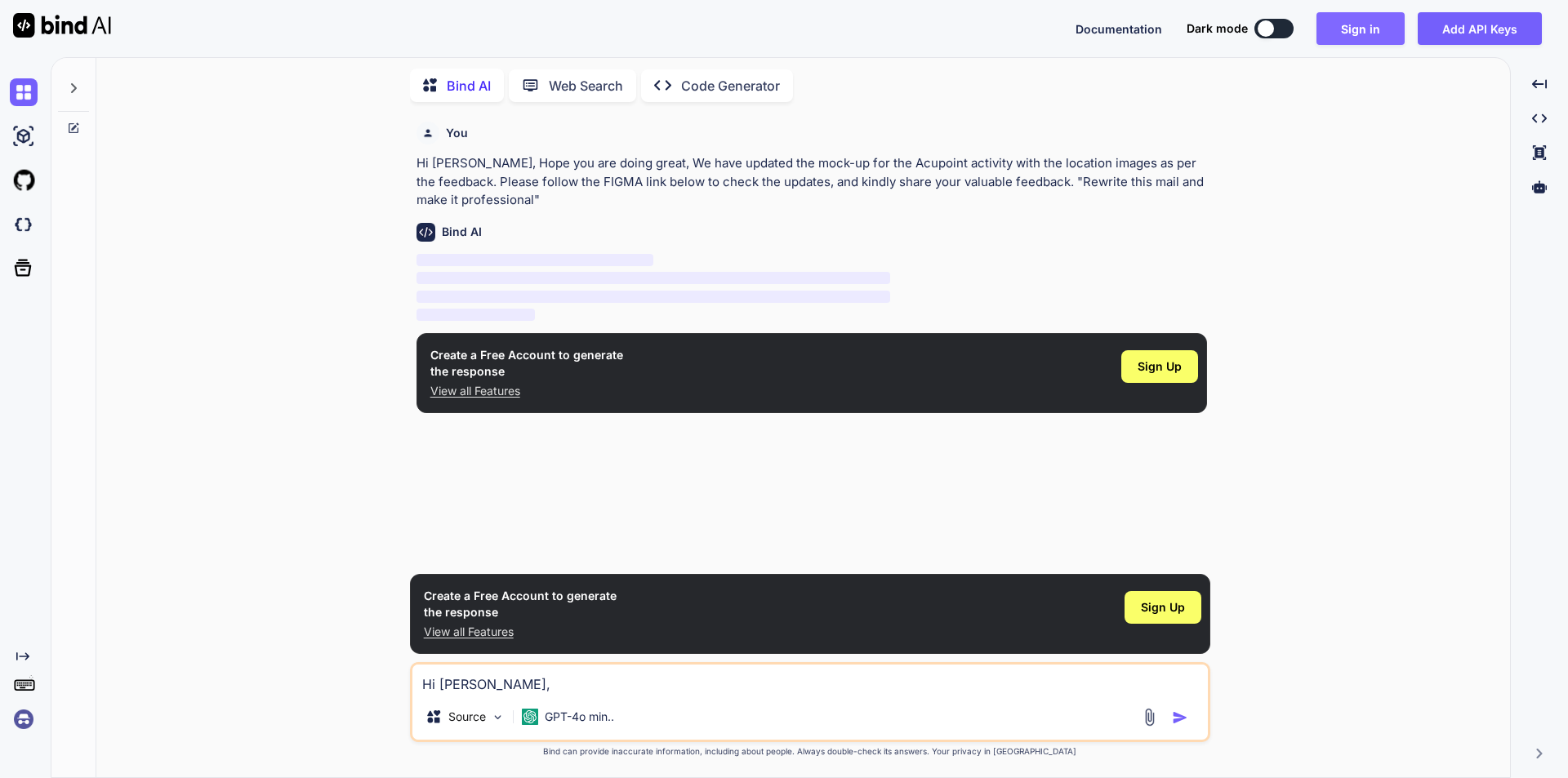
click at [1373, 28] on button "Sign in" at bounding box center [1360, 28] width 88 height 33
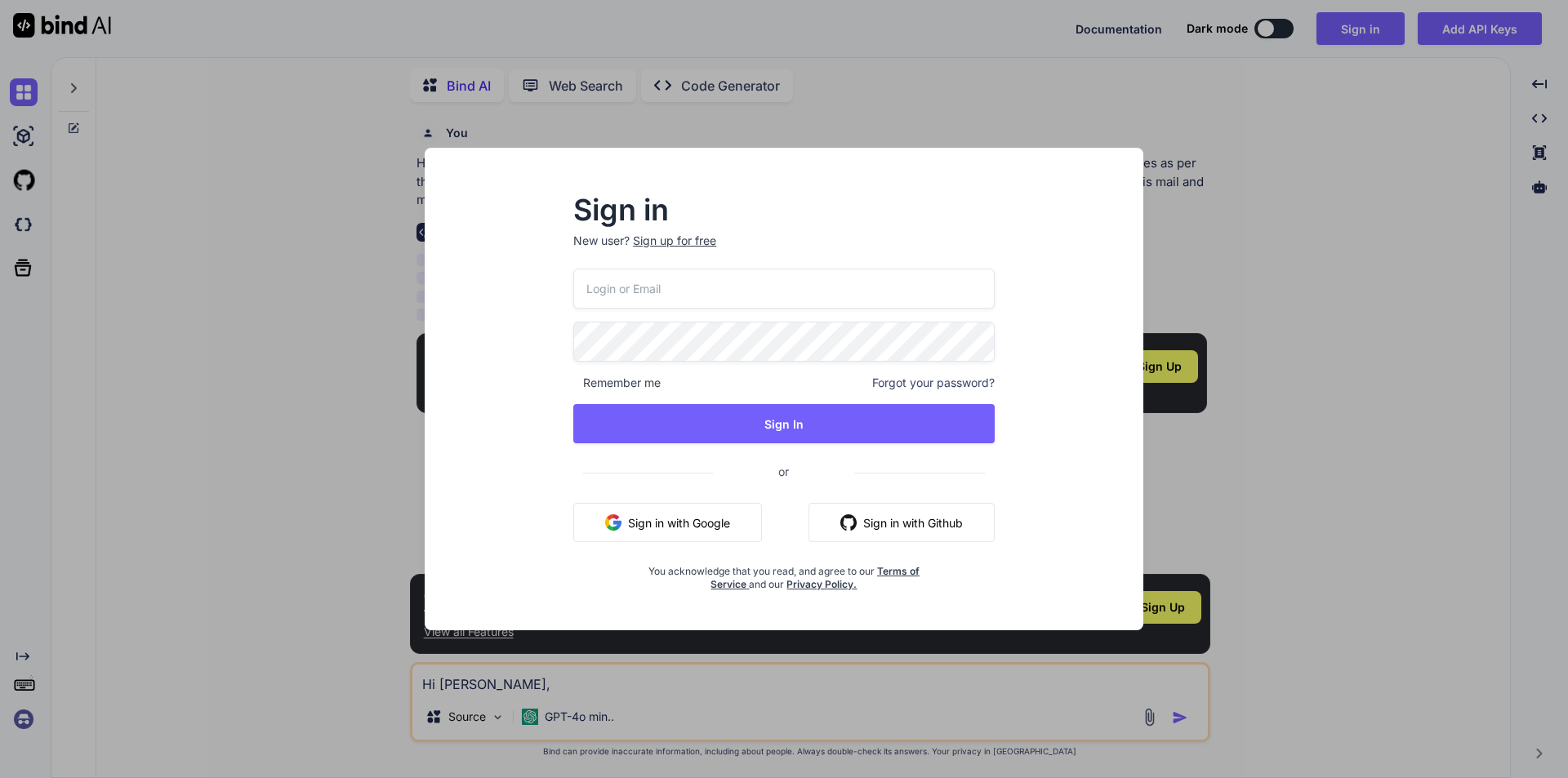
click at [625, 287] on input "email" at bounding box center [784, 288] width 421 height 40
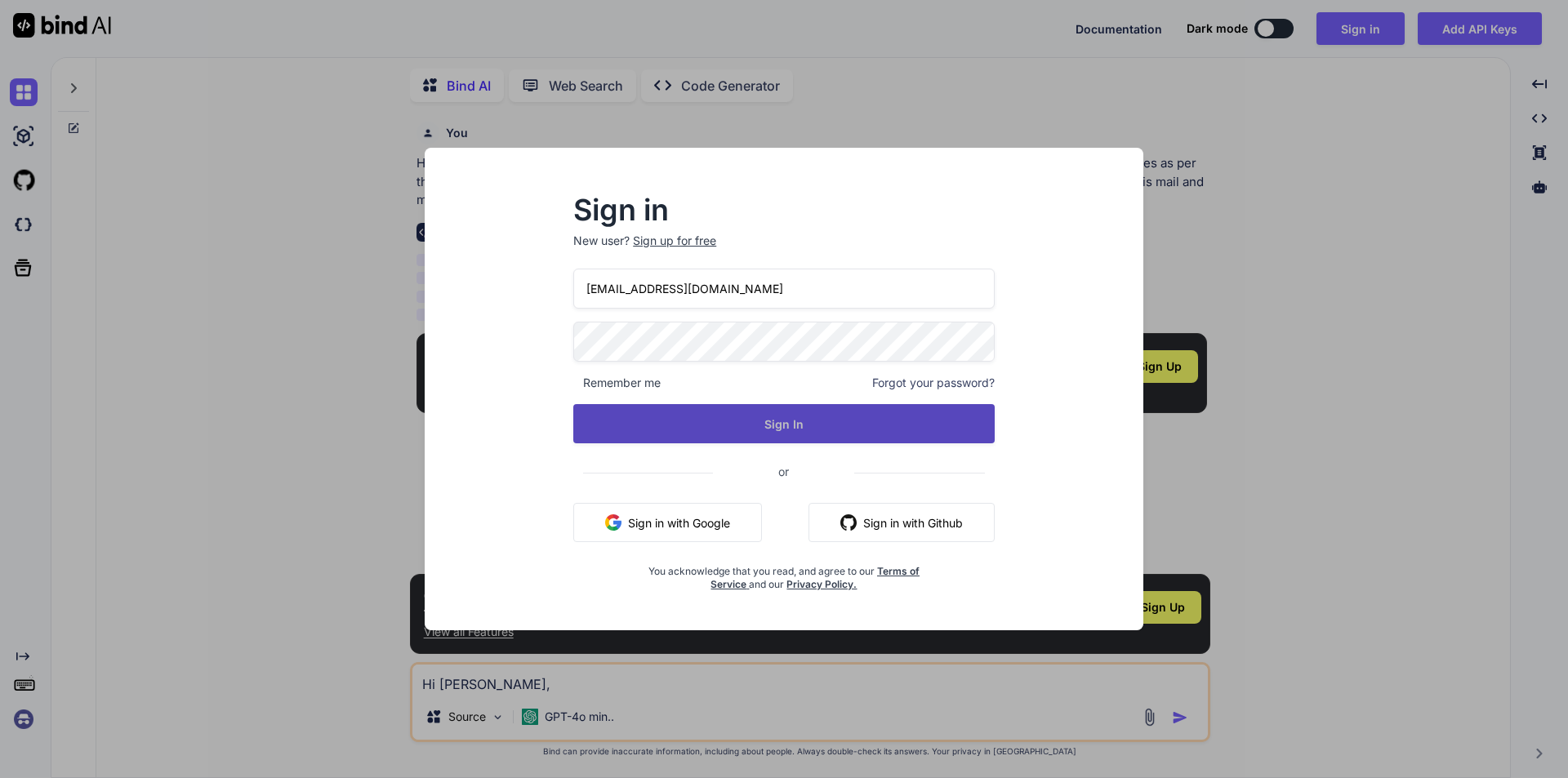
click at [717, 413] on button "Sign In" at bounding box center [784, 423] width 421 height 39
click at [717, 418] on button "Sign In" at bounding box center [784, 423] width 421 height 39
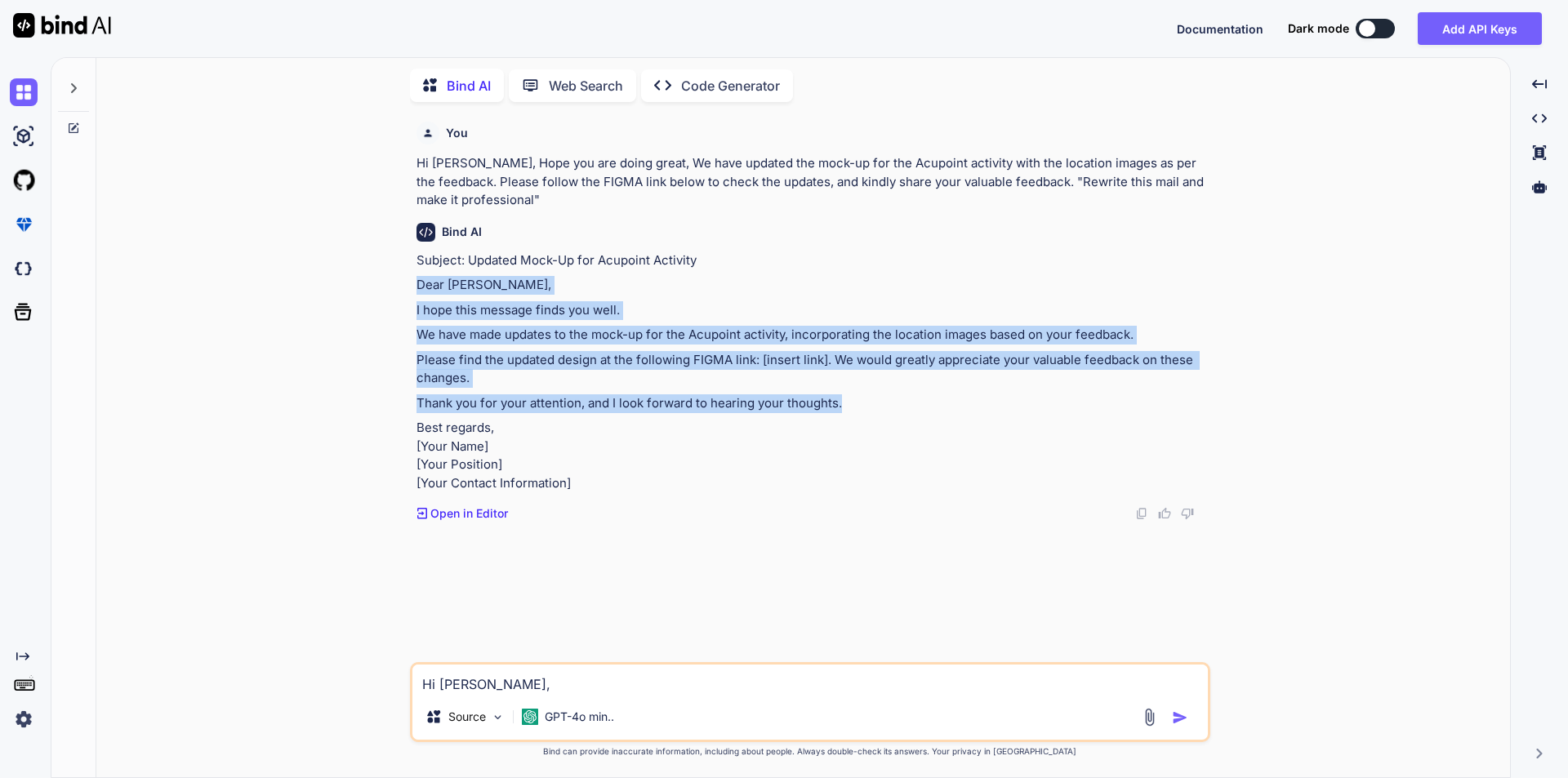
drag, startPoint x: 414, startPoint y: 286, endPoint x: 859, endPoint y: 407, distance: 461.2
click at [859, 407] on div "You Hi [PERSON_NAME], Hope you are doing great, We have updated the mock-up for…" at bounding box center [812, 388] width 797 height 547
copy div "Dear [PERSON_NAME], I hope this message finds you well. We have made updates to…"
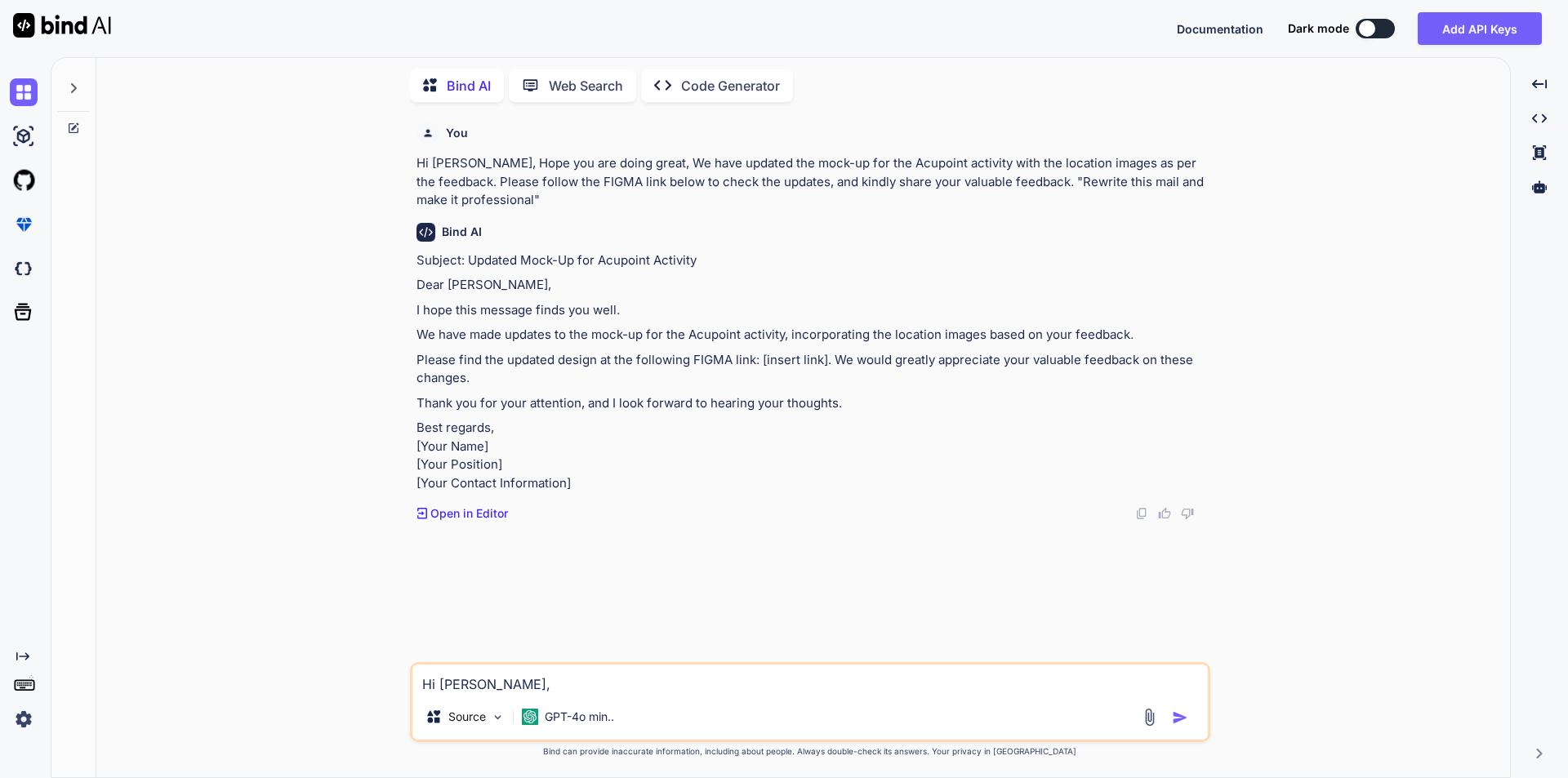
click at [505, 691] on textarea "Hi [PERSON_NAME], Hope you are doing great, We have updated the mock-up for the…" at bounding box center [810, 679] width 795 height 29
paste textarea "Dear [PERSON_NAME], I hope this message finds you well. We have made updates to…"
click at [549, 685] on textarea at bounding box center [810, 679] width 795 height 29
paste textarea "• Worked on to customize the mock-up screen of the Acupoint practice activity a…"
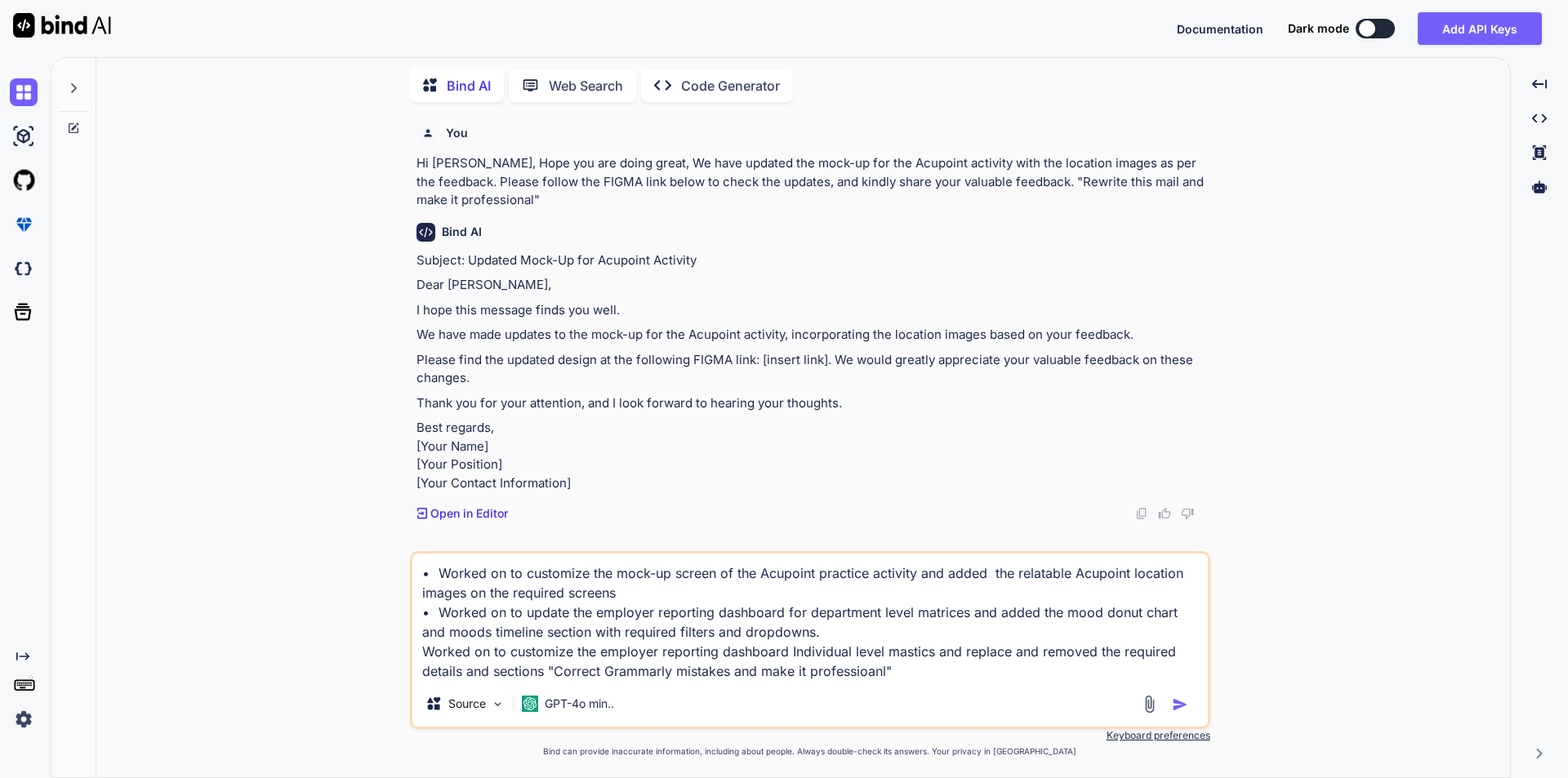
click at [549, 664] on textarea "• Worked on to customize the mock-up screen of the Acupoint practice activity a…" at bounding box center [810, 616] width 795 height 128
click at [591, 671] on textarea "• Worked on to customize the mock-up screen of the Acupoint practice activity a…" at bounding box center [810, 616] width 795 height 128
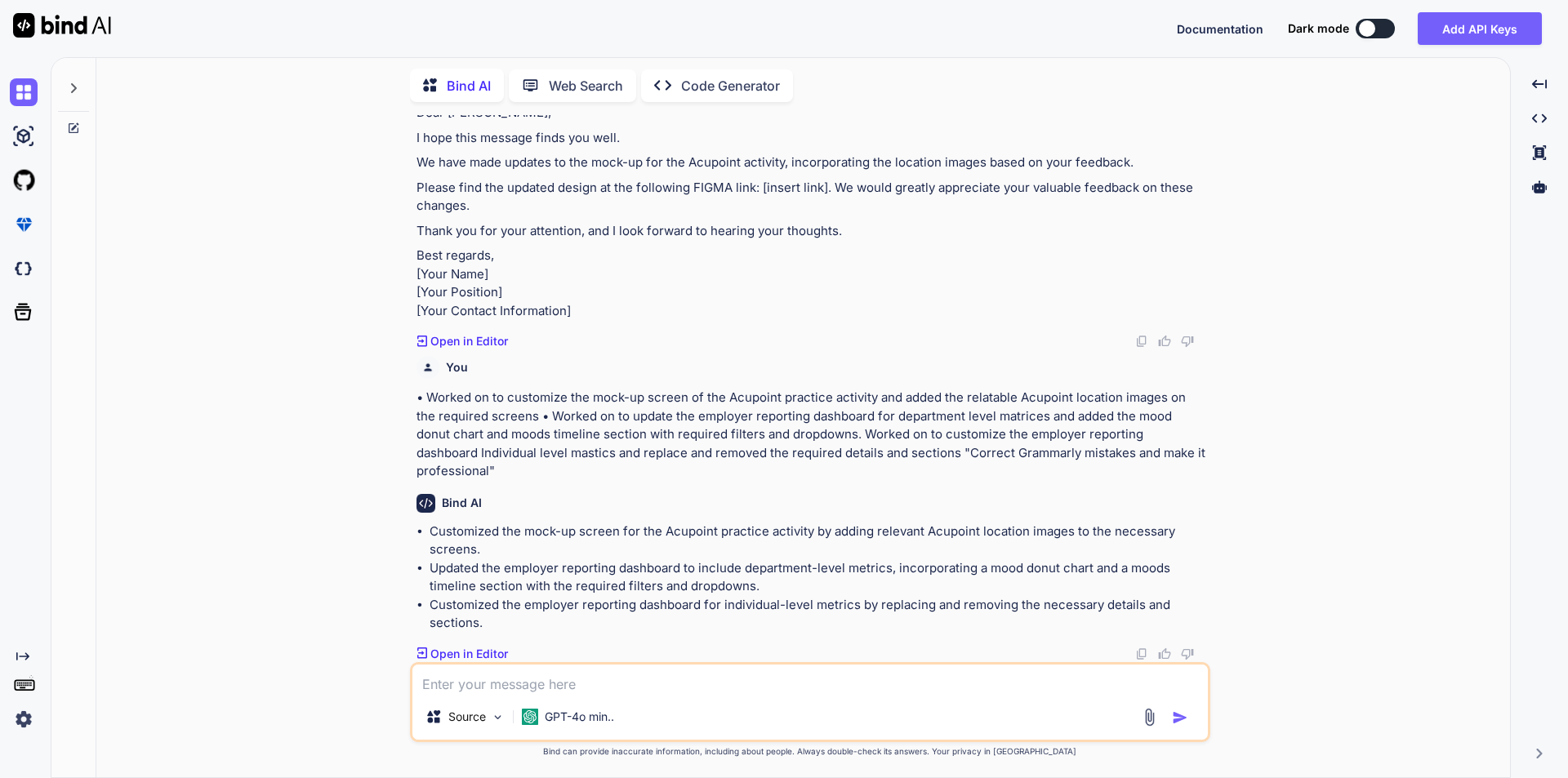
scroll to position [227, 0]
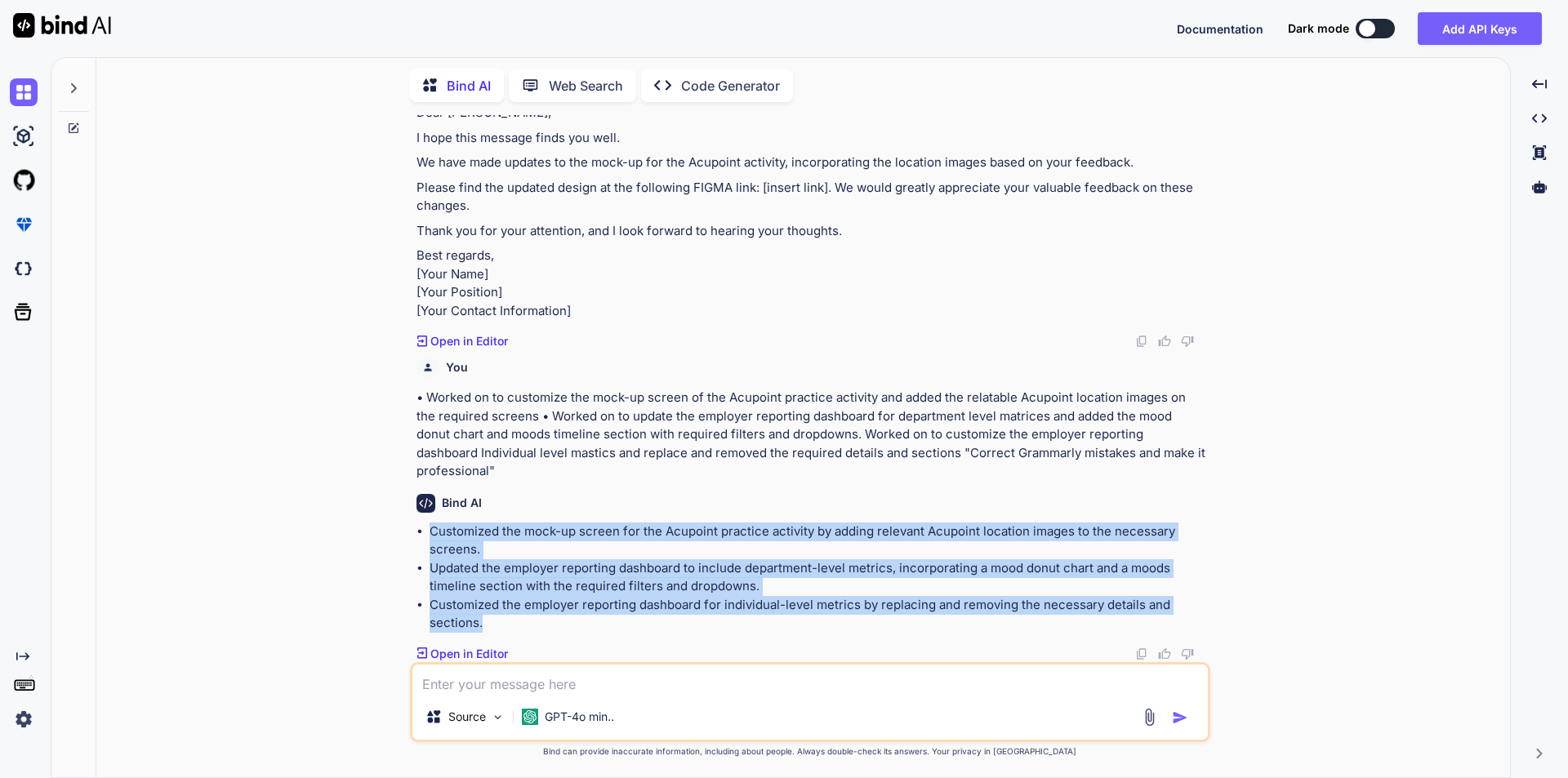
drag, startPoint x: 499, startPoint y: 621, endPoint x: 431, endPoint y: 526, distance: 116.8
click at [431, 526] on ul "Customized the mock-up screen for the Acupoint practice activity by adding rele…" at bounding box center [812, 578] width 790 height 110
copy ul "Customized the mock-up screen for the Acupoint practice activity by adding rele…"
